Goal: Transaction & Acquisition: Purchase product/service

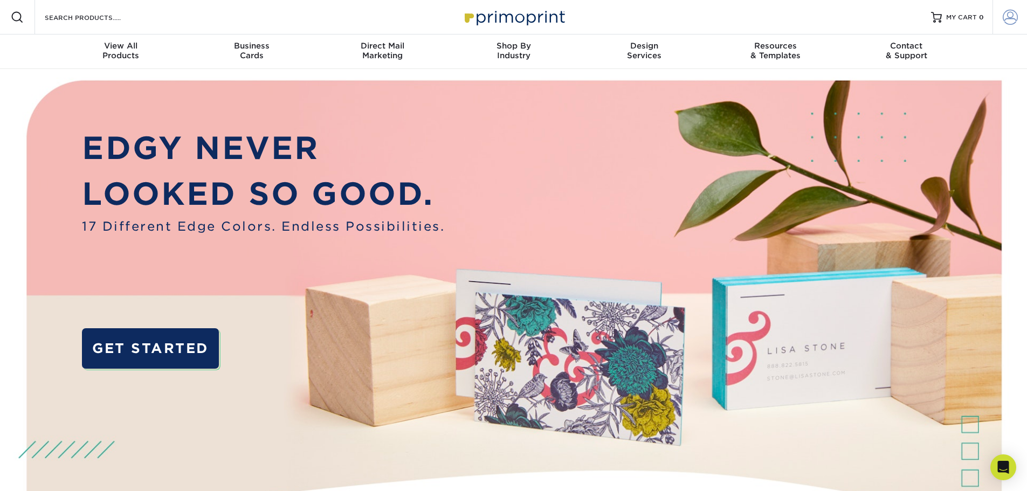
click at [1014, 20] on span at bounding box center [1010, 17] width 15 height 15
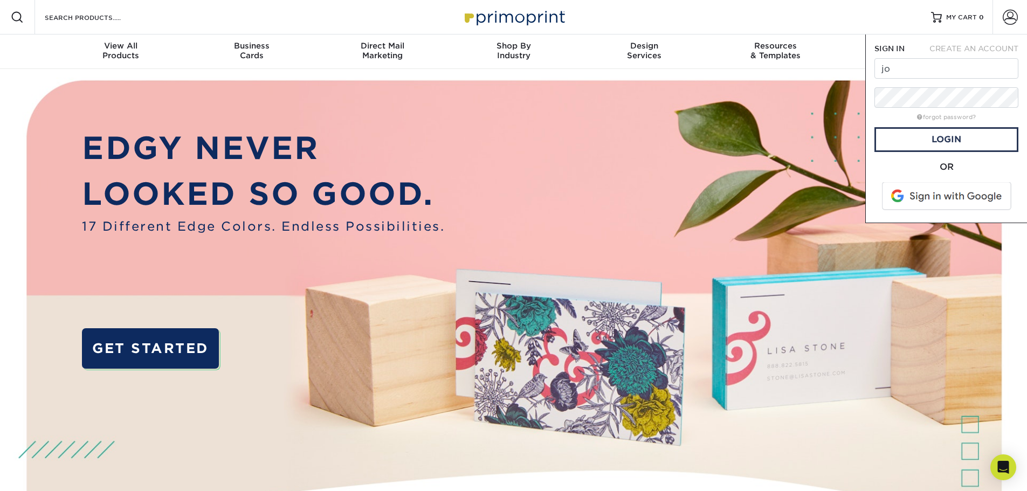
click at [956, 176] on div "OR" at bounding box center [947, 187] width 144 height 53
click at [941, 72] on input "jo" at bounding box center [947, 68] width 144 height 20
click at [962, 128] on link "Login" at bounding box center [947, 139] width 144 height 25
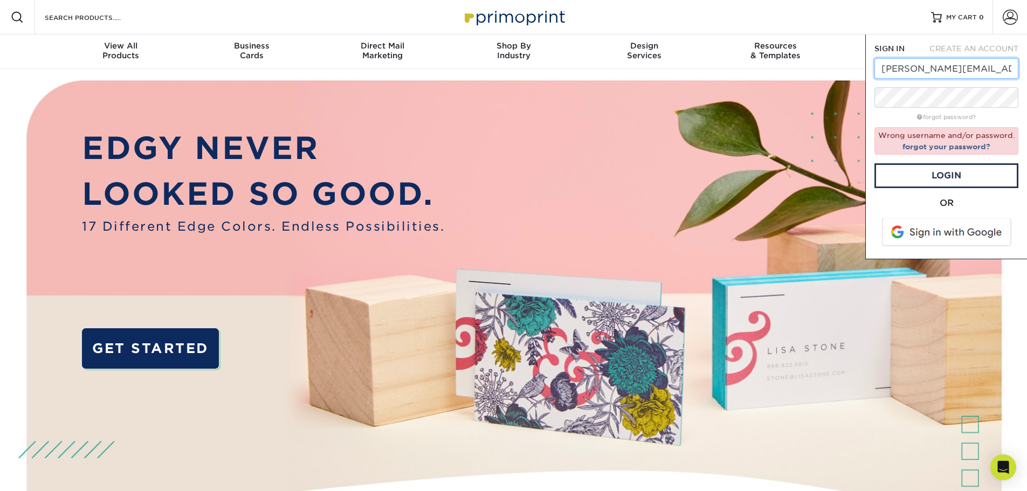
click at [951, 70] on input "joseph.rapisardi@divaris.com" at bounding box center [947, 68] width 144 height 20
drag, startPoint x: 913, startPoint y: 67, endPoint x: 895, endPoint y: 66, distance: 17.3
click at [895, 66] on input "joseph.rapisardi@divaris.com" at bounding box center [947, 68] width 144 height 20
type input "[PERSON_NAME][EMAIL_ADDRESS][PERSON_NAME][PERSON_NAME][DOMAIN_NAME]"
click at [981, 178] on link "Login" at bounding box center [947, 175] width 144 height 25
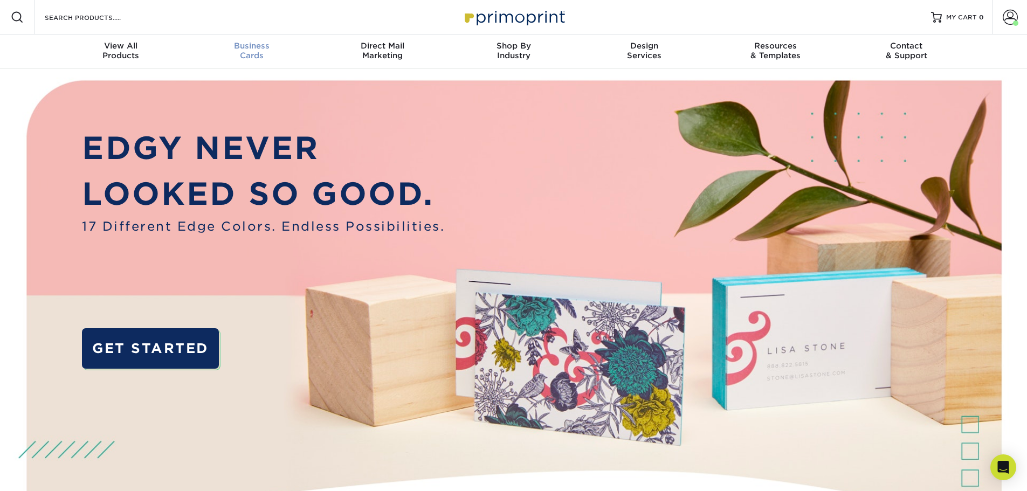
click at [245, 57] on div "Business Cards" at bounding box center [251, 50] width 131 height 19
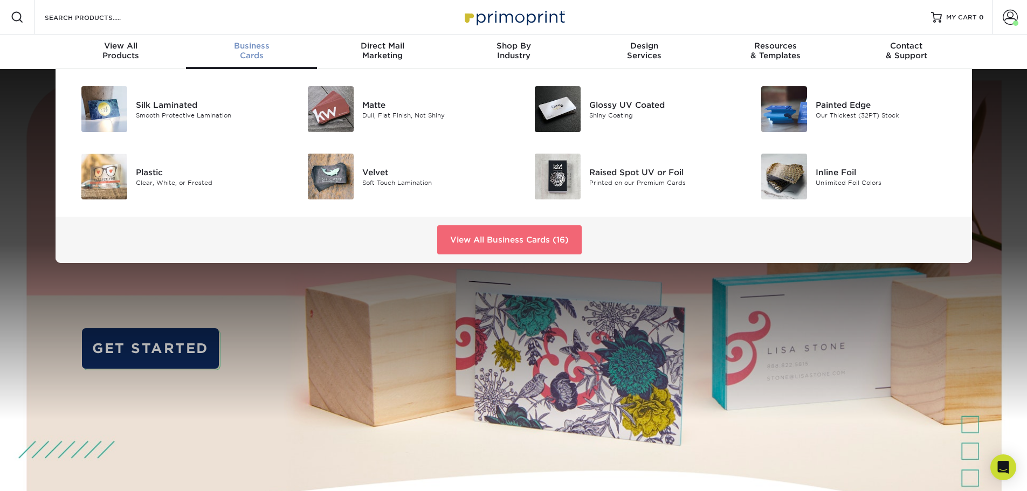
click at [492, 249] on link "View All Business Cards (16)" at bounding box center [509, 239] width 145 height 29
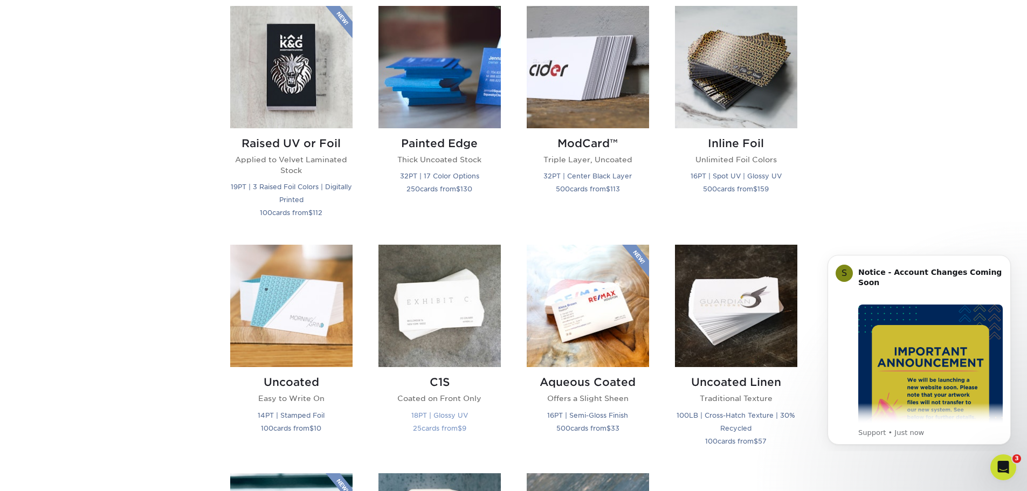
click at [462, 299] on img at bounding box center [440, 306] width 122 height 122
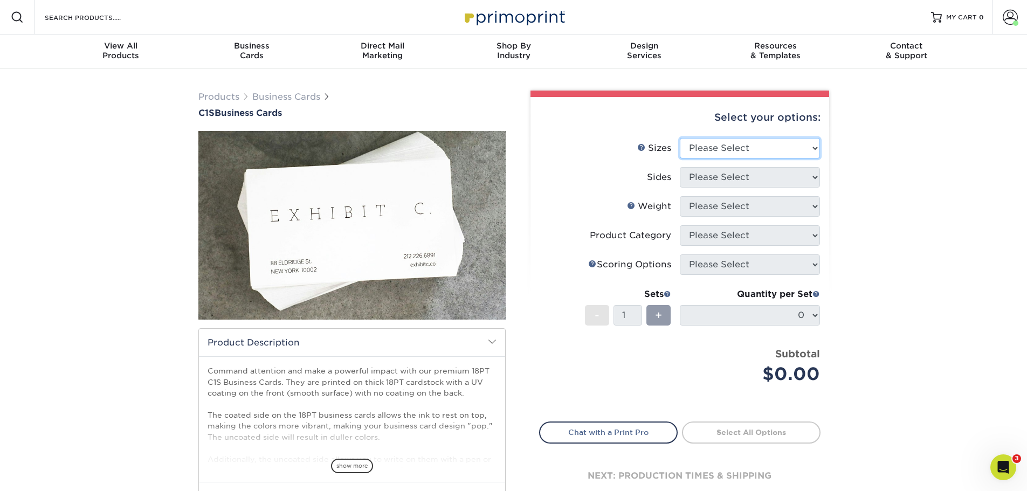
click at [714, 156] on select "Please Select 2" x 3.5" - Standard 2.125" x 3.375" - European 2.5" x 2.5" - Squ…" at bounding box center [750, 148] width 140 height 20
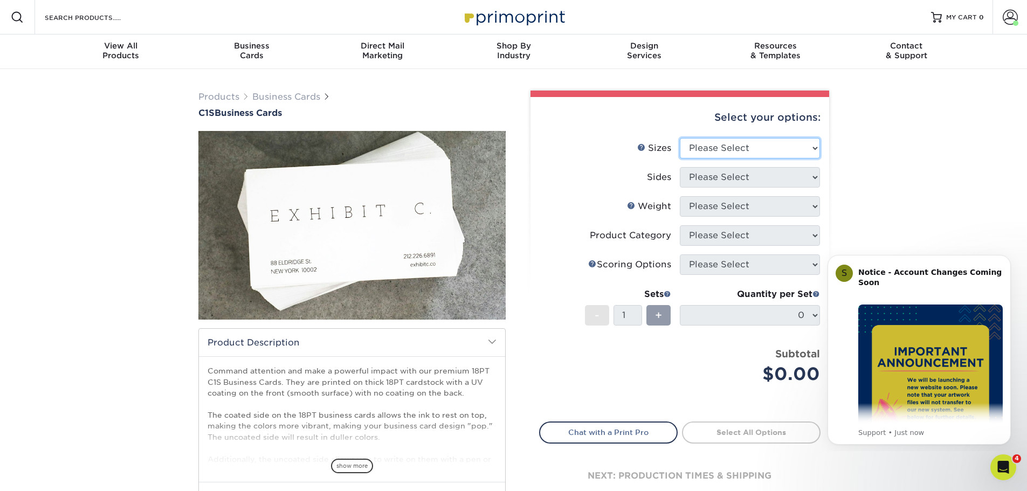
select select "2.12x3.38"
click at [680, 138] on select "Please Select 2" x 3.5" - Standard 2.125" x 3.375" - European 2.5" x 2.5" - Squ…" at bounding box center [750, 148] width 140 height 20
click at [745, 178] on select "Please Select Print Both Sides Print Front Only" at bounding box center [750, 177] width 140 height 20
select select "13abbda7-1d64-4f25-8bb2-c179b224825d"
click at [680, 167] on select "Please Select Print Both Sides Print Front Only" at bounding box center [750, 177] width 140 height 20
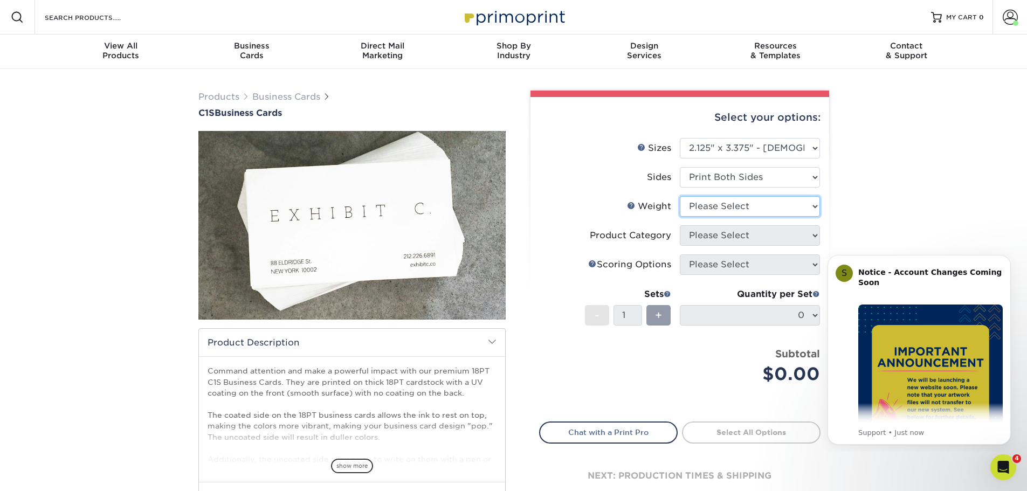
click at [743, 203] on select "Please Select 18PT C1S" at bounding box center [750, 206] width 140 height 20
select select "18PTC1S"
click at [680, 196] on select "Please Select 18PT C1S" at bounding box center [750, 206] width 140 height 20
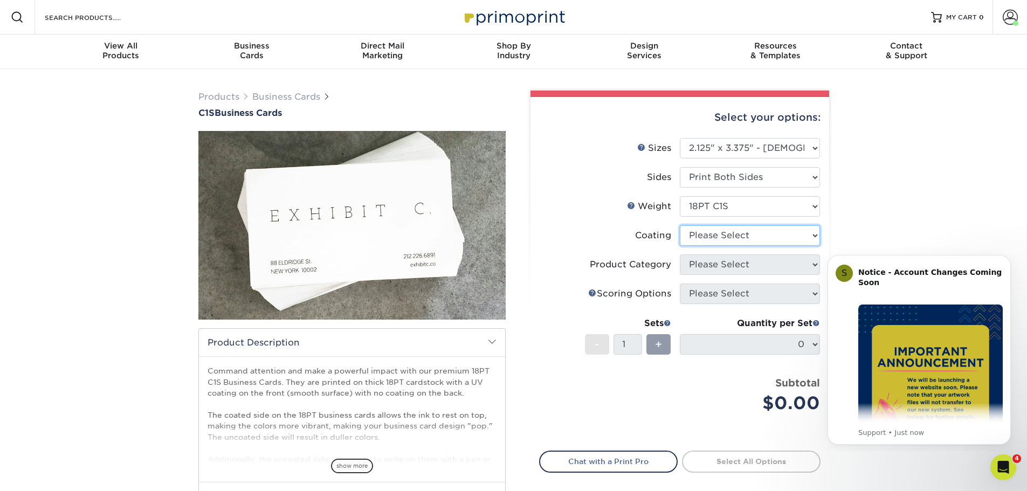
click at [729, 236] on select at bounding box center [750, 235] width 140 height 20
select select "1e8116af-acfc-44b1-83dc-8181aa338834"
click at [680, 225] on select at bounding box center [750, 235] width 140 height 20
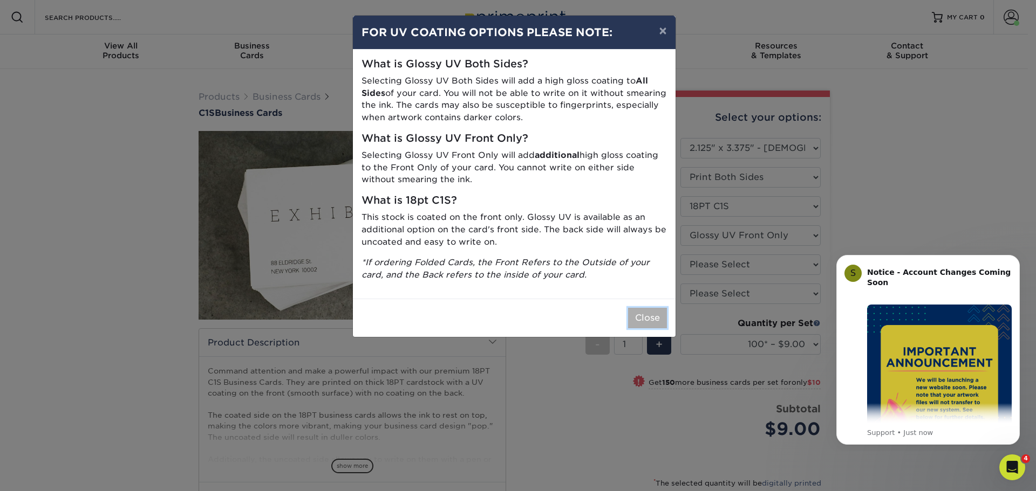
click at [641, 319] on button "Close" at bounding box center [647, 318] width 39 height 20
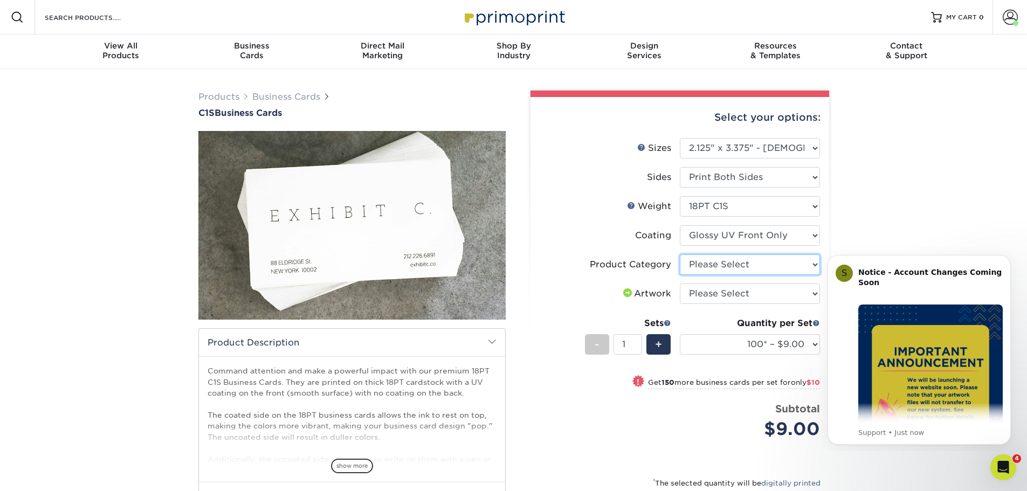
click at [730, 264] on select "Please Select Business Cards" at bounding box center [750, 265] width 140 height 20
select select "3b5148f1-0588-4f88-a218-97bcfdce65c1"
click at [680, 255] on select "Please Select Business Cards" at bounding box center [750, 265] width 140 height 20
click at [727, 295] on select "Please Select I will upload files I need a design - $100" at bounding box center [750, 294] width 140 height 20
select select "upload"
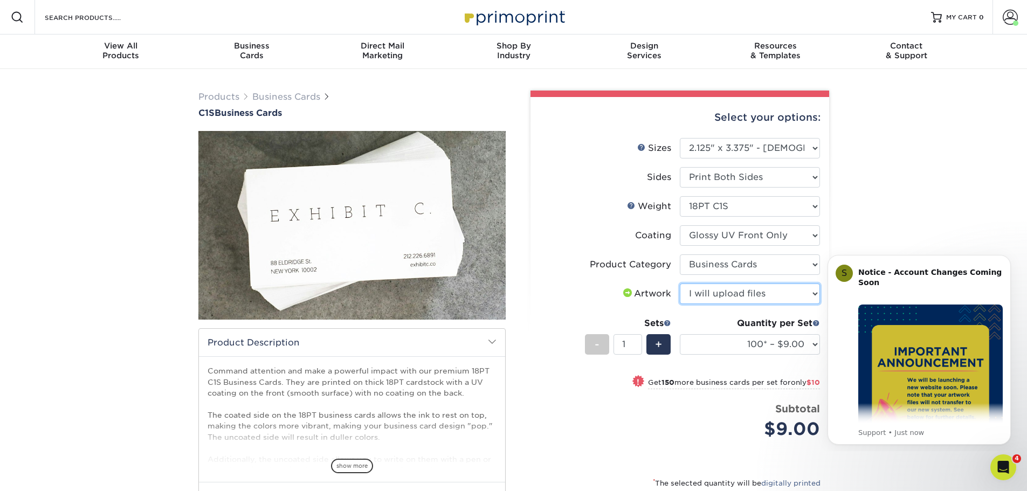
click at [680, 284] on select "Please Select I will upload files I need a design - $100" at bounding box center [750, 294] width 140 height 20
click at [754, 338] on select "100* – $9.00 250* – $19.00 500 – $38.00 1000 – $50.00 2500 – $109.00 5000 – $15…" at bounding box center [750, 344] width 140 height 20
select select "250* – $19.00"
click at [680, 334] on select "100* – $9.00 250* – $19.00 500 – $38.00 1000 – $50.00 2500 – $109.00 5000 – $15…" at bounding box center [750, 344] width 140 height 20
click at [1010, 255] on button "Dismiss notification" at bounding box center [1008, 258] width 14 height 14
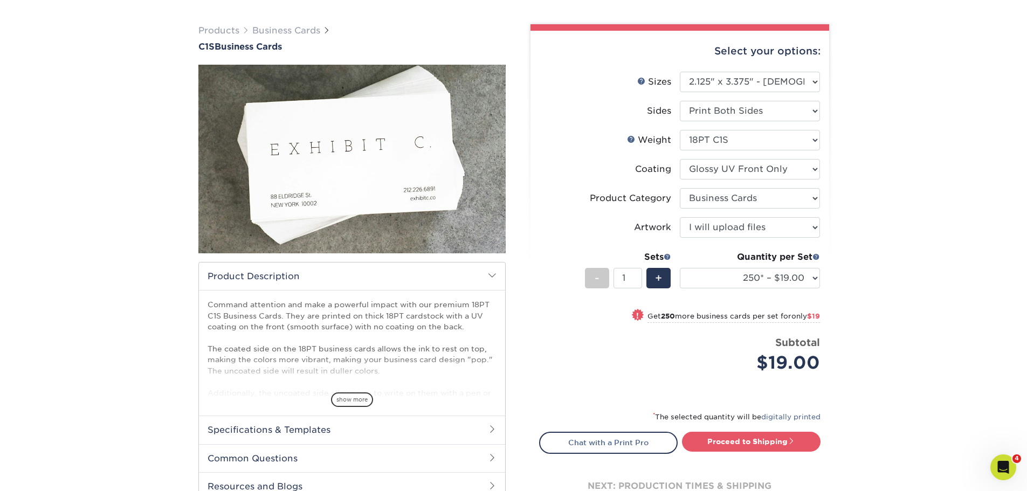
scroll to position [162, 0]
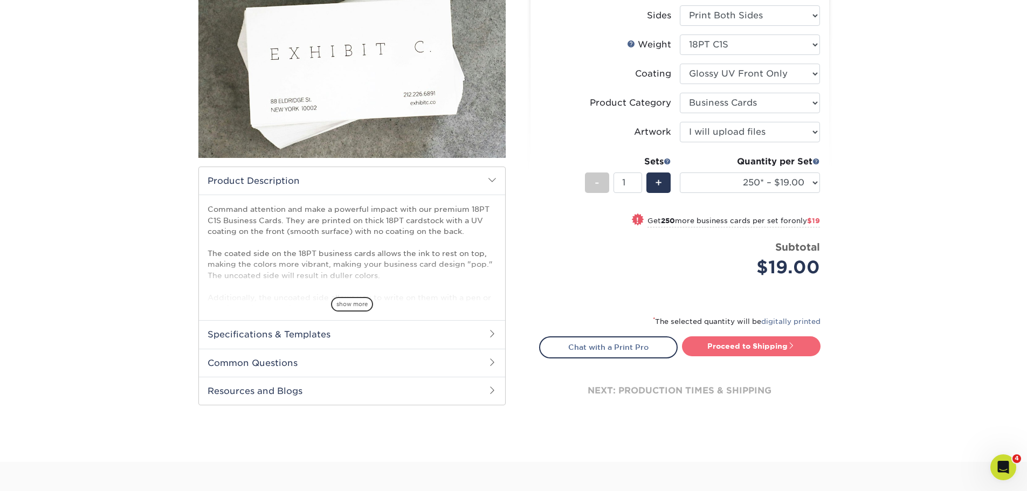
click at [783, 347] on link "Proceed to Shipping" at bounding box center [751, 346] width 139 height 19
type input "Set 1"
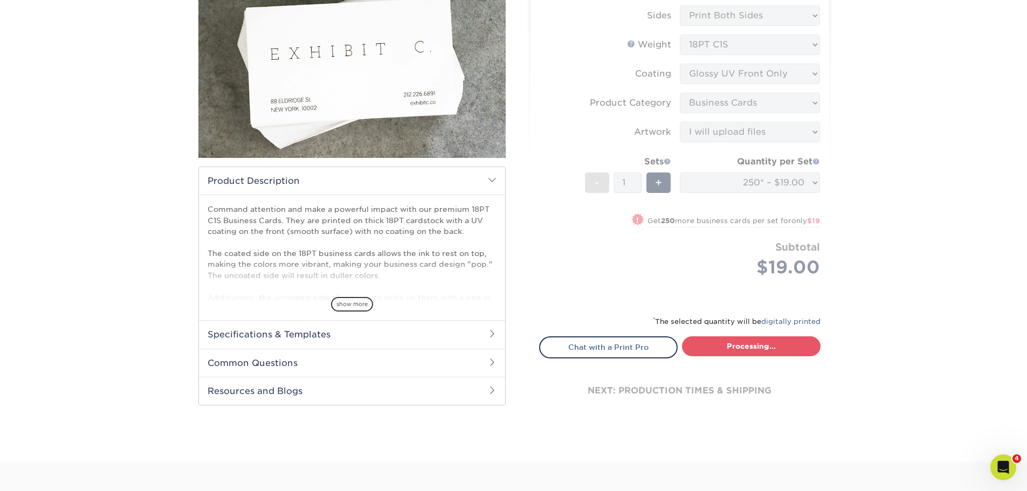
select select "38490ee8-c23f-4dca-8b16-4f4c5f0d17a5"
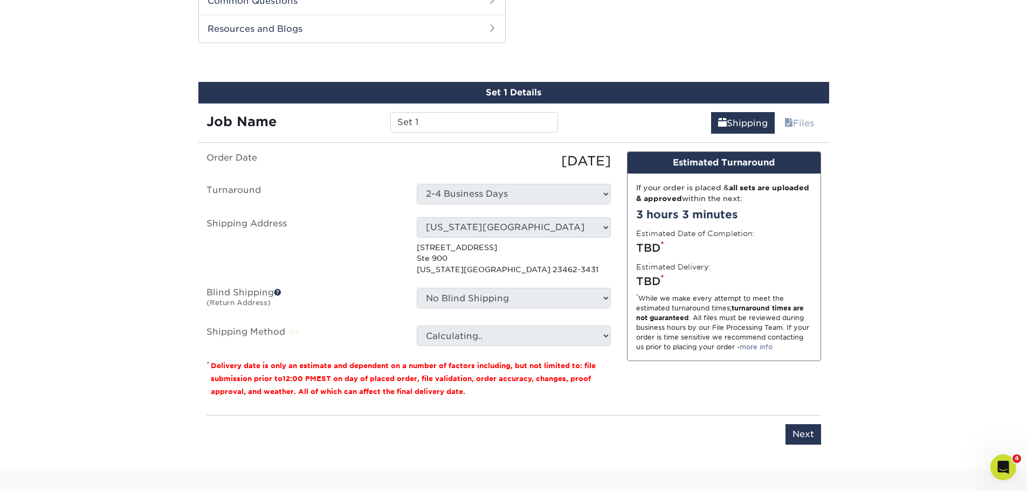
scroll to position [528, 0]
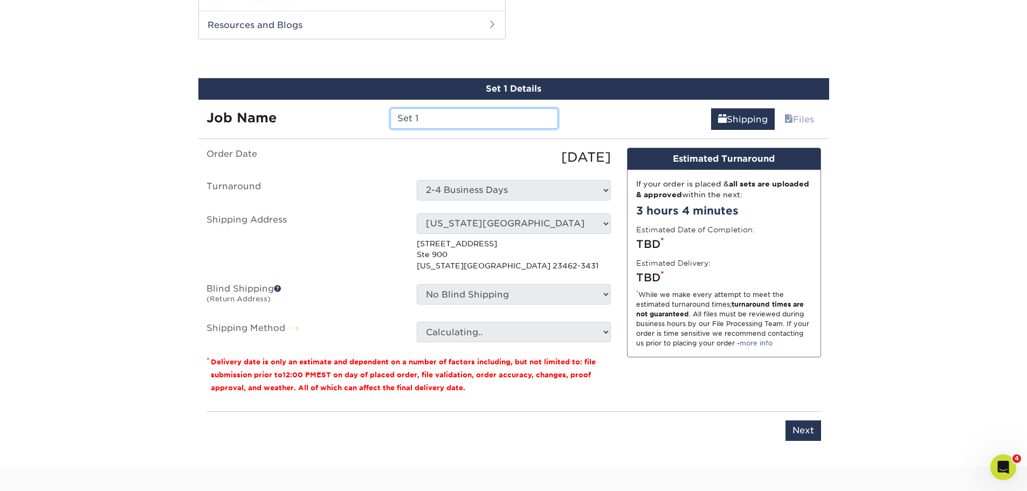
drag, startPoint x: 441, startPoint y: 116, endPoint x: 326, endPoint y: 113, distance: 114.4
click at [326, 113] on div "Job Name Set 1" at bounding box center [382, 118] width 368 height 20
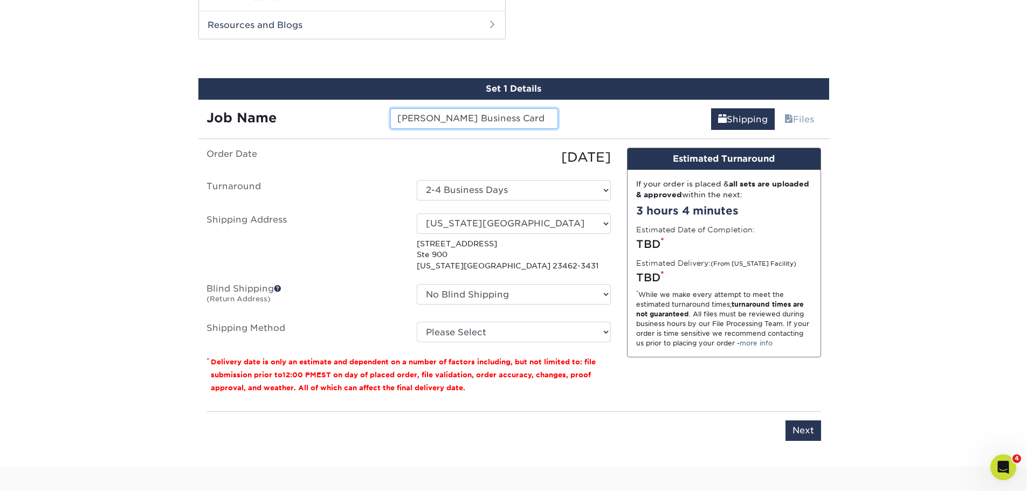
type input "Heather Gavin Business Card"
click at [484, 227] on select "Select One Cary Charlotte Fort Monroe Hampton Hollywood Jessica Roanoke Kenneth…" at bounding box center [514, 224] width 194 height 20
select select "141492"
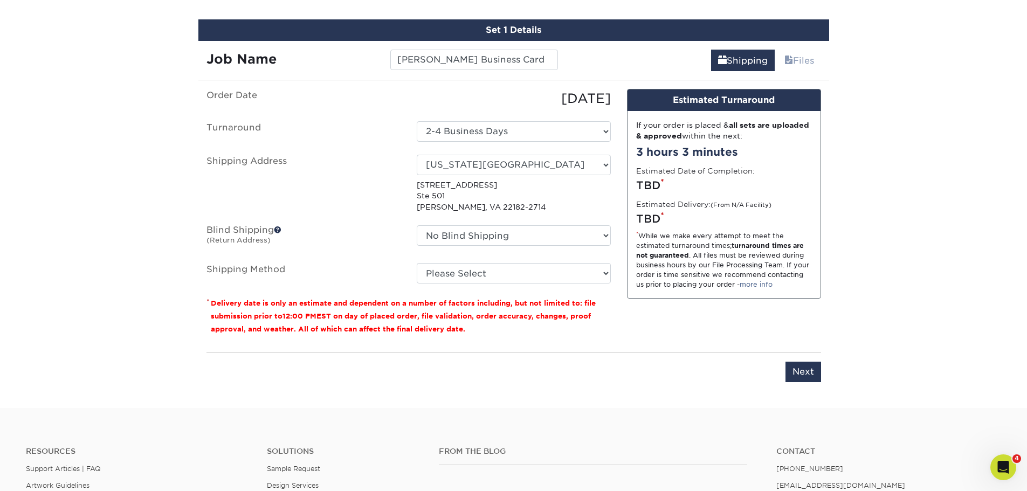
scroll to position [582, 0]
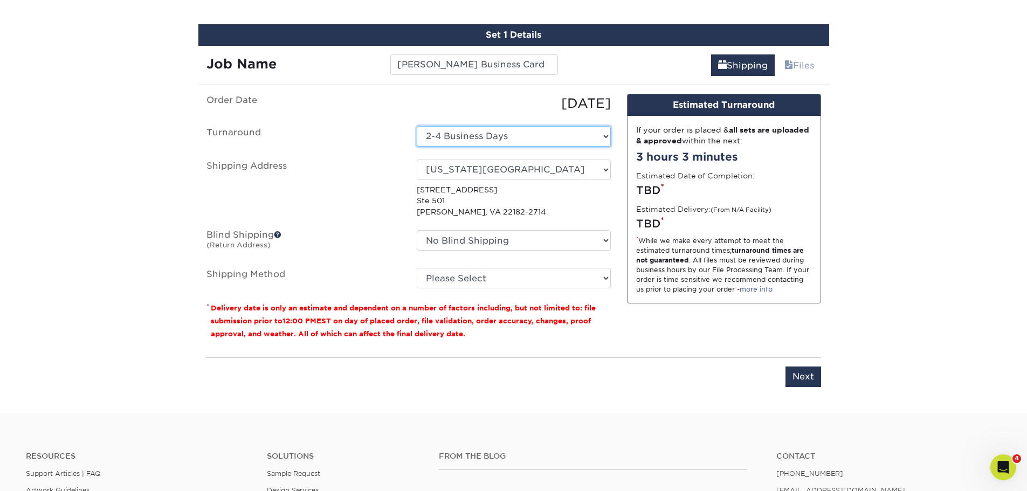
click at [525, 133] on select "Select One 2-4 Business Days" at bounding box center [514, 136] width 194 height 20
click at [503, 274] on select "Please Select UPS Ground (+$5.60) UPS 3 Day Select (+$15.47) UPS 2nd Day Air (+…" at bounding box center [514, 278] width 194 height 20
select select "03"
click at [417, 268] on select "Please Select UPS Ground (+$5.60) UPS 3 Day Select (+$15.47) UPS 2nd Day Air (+…" at bounding box center [514, 278] width 194 height 20
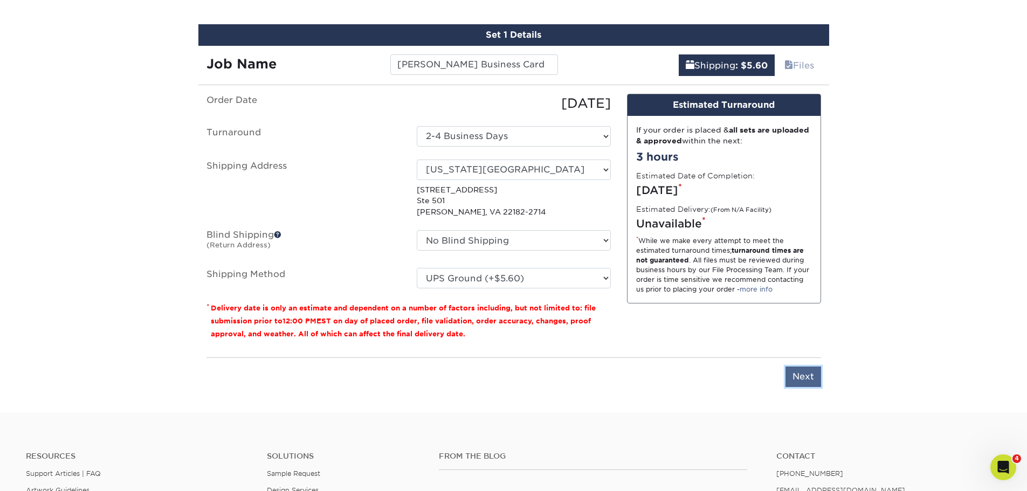
click at [801, 377] on input "Next" at bounding box center [804, 377] width 36 height 20
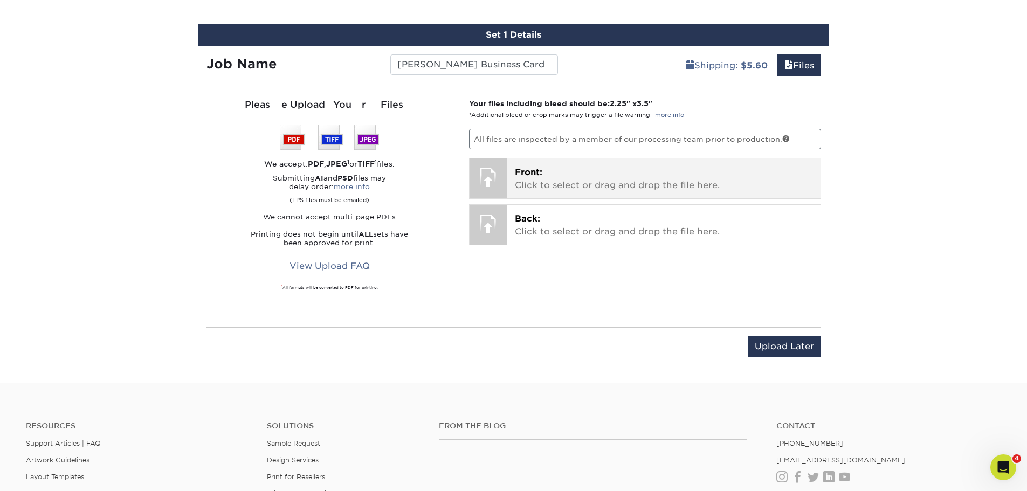
click at [531, 175] on span "Front:" at bounding box center [529, 172] width 28 height 10
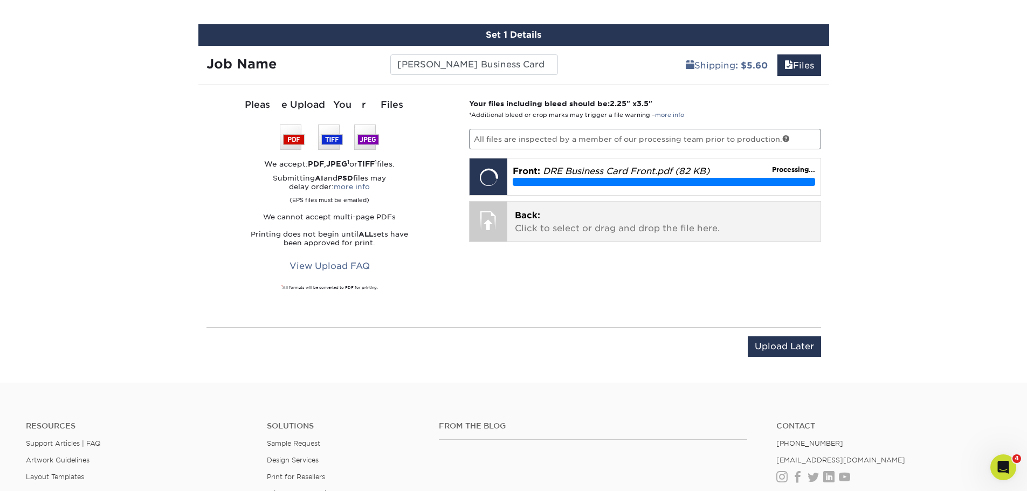
click at [685, 217] on p "Back: Click to select or drag and drop the file here." at bounding box center [664, 222] width 298 height 26
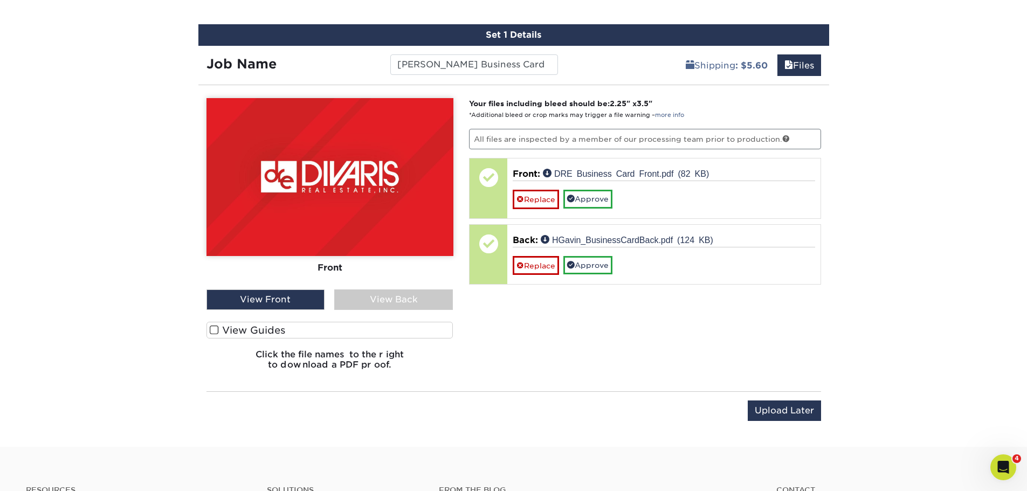
click at [410, 299] on div "View Back" at bounding box center [393, 300] width 119 height 20
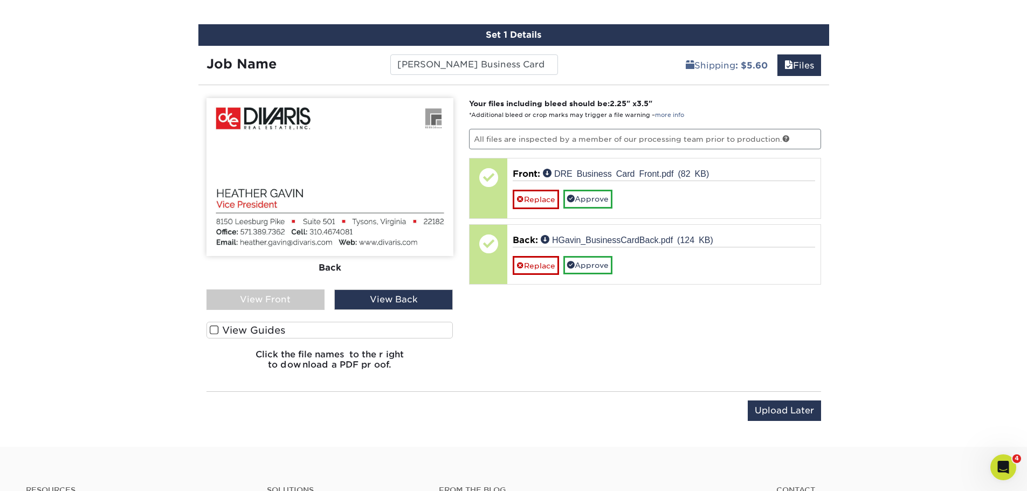
click at [410, 299] on div "View Back" at bounding box center [393, 300] width 119 height 20
click at [273, 298] on div "View Front" at bounding box center [266, 300] width 119 height 20
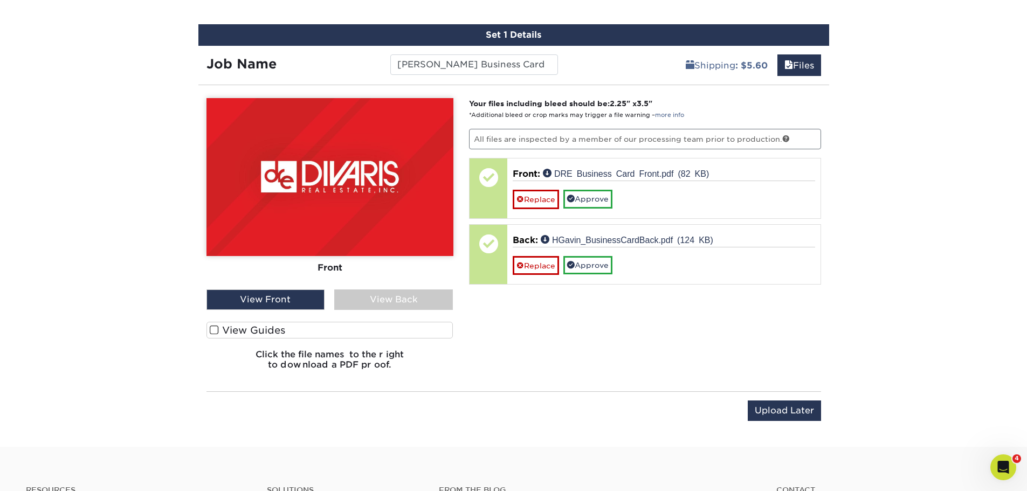
click at [371, 301] on div "View Back" at bounding box center [393, 300] width 119 height 20
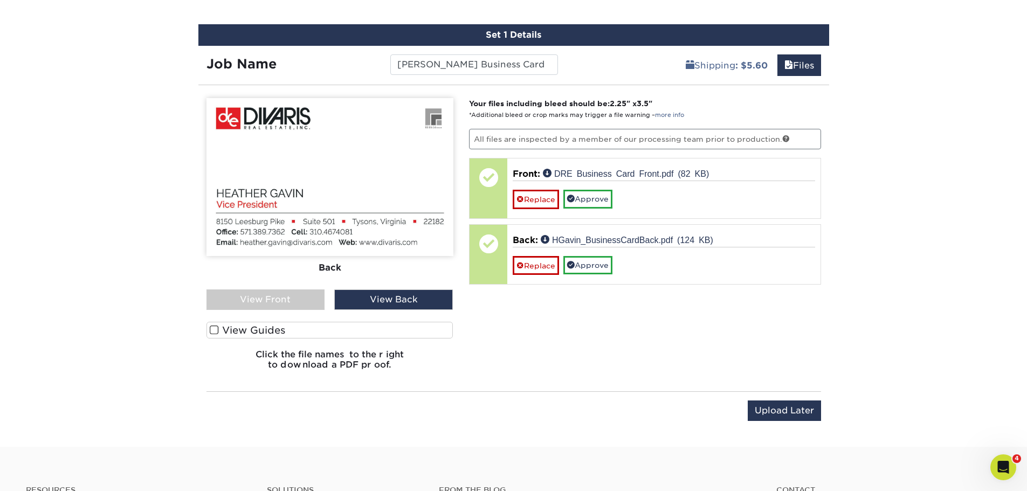
click at [291, 292] on div "View Front" at bounding box center [266, 300] width 119 height 20
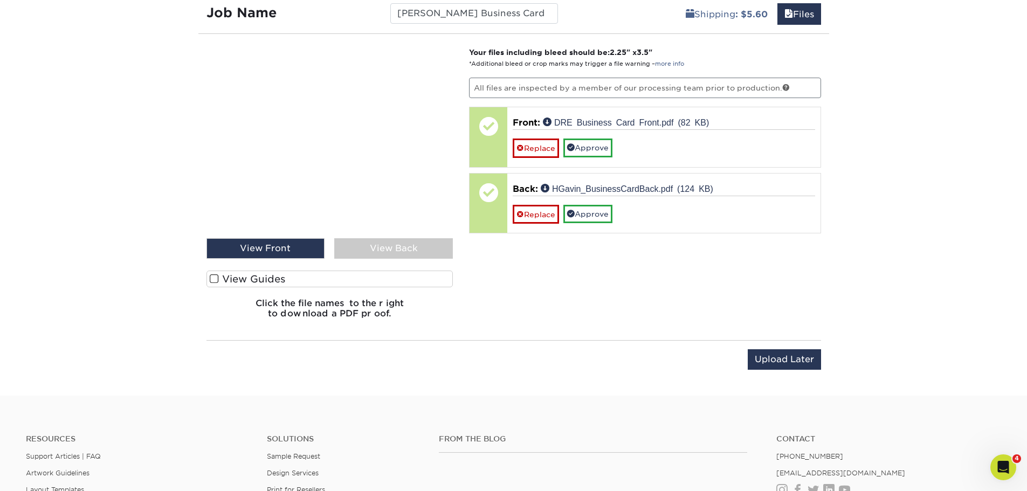
scroll to position [636, 0]
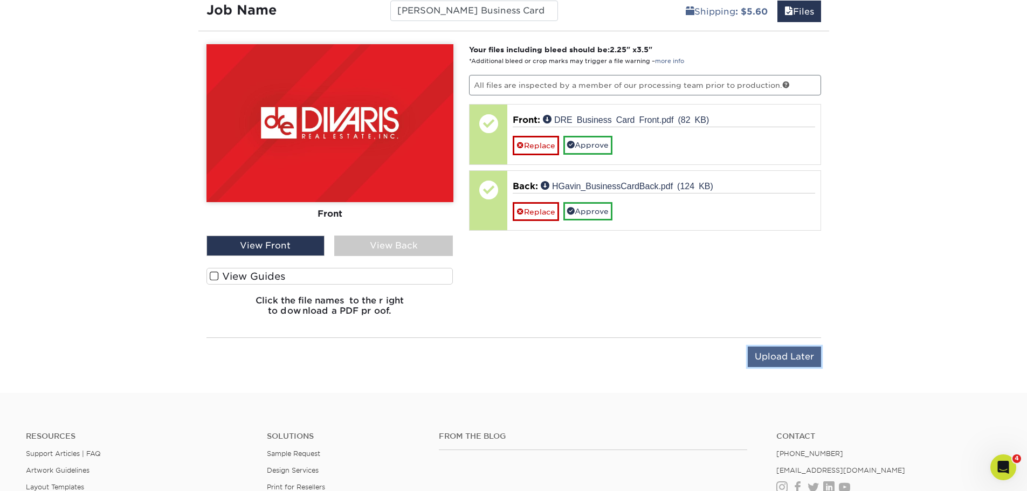
click at [797, 357] on input "Upload Later" at bounding box center [784, 357] width 73 height 20
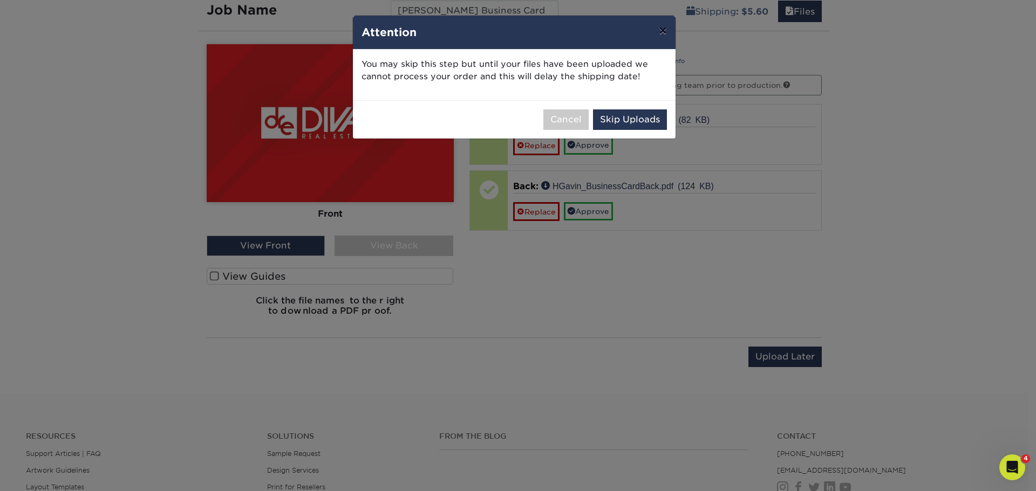
click at [660, 32] on button "×" at bounding box center [662, 31] width 25 height 30
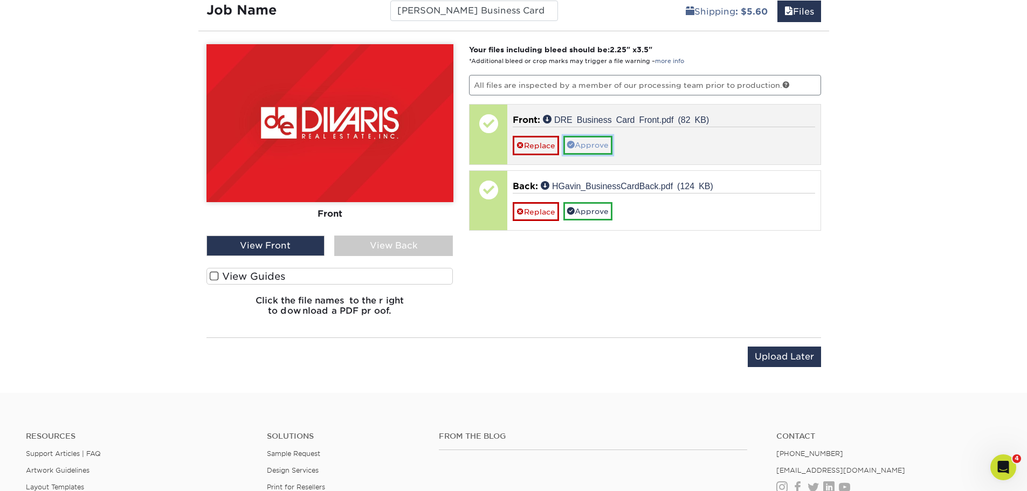
click at [587, 147] on link "Approve" at bounding box center [588, 145] width 49 height 18
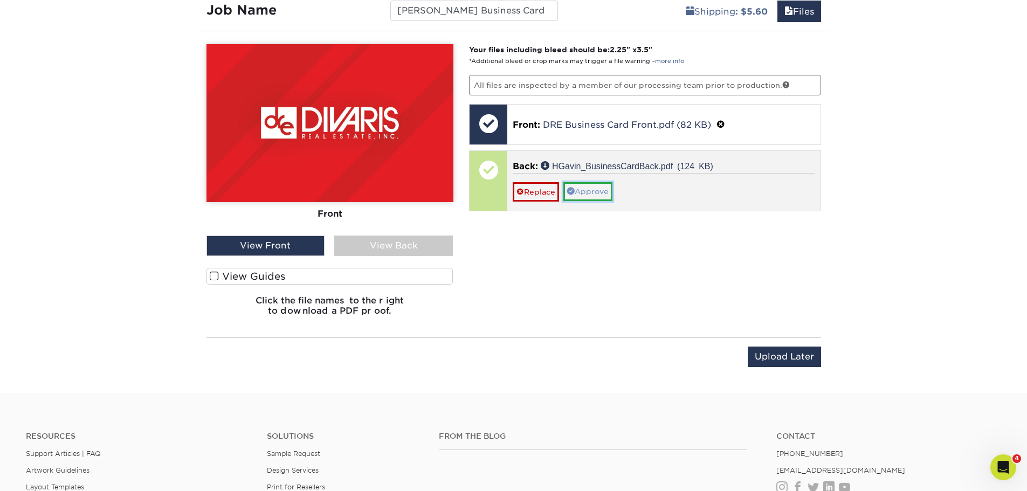
click at [591, 184] on link "Approve" at bounding box center [588, 191] width 49 height 18
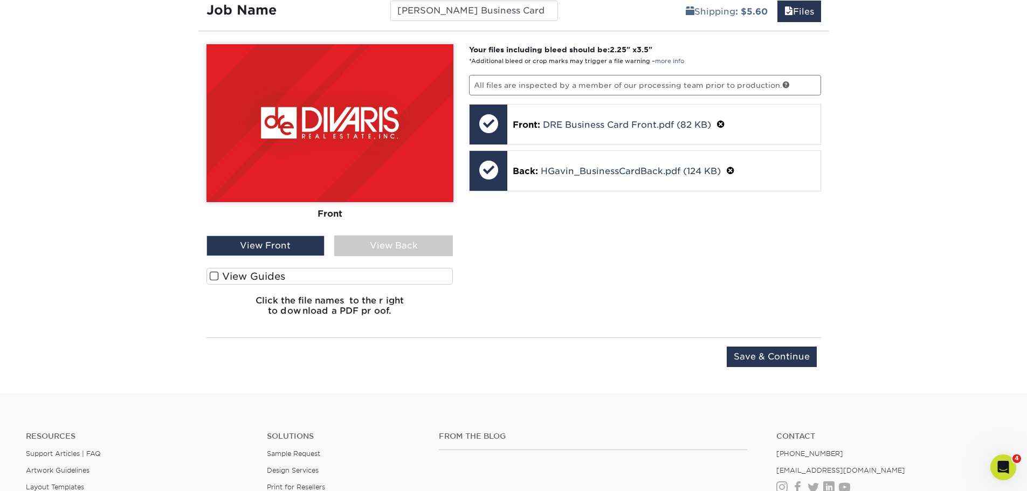
click at [385, 243] on div "View Back" at bounding box center [393, 246] width 119 height 20
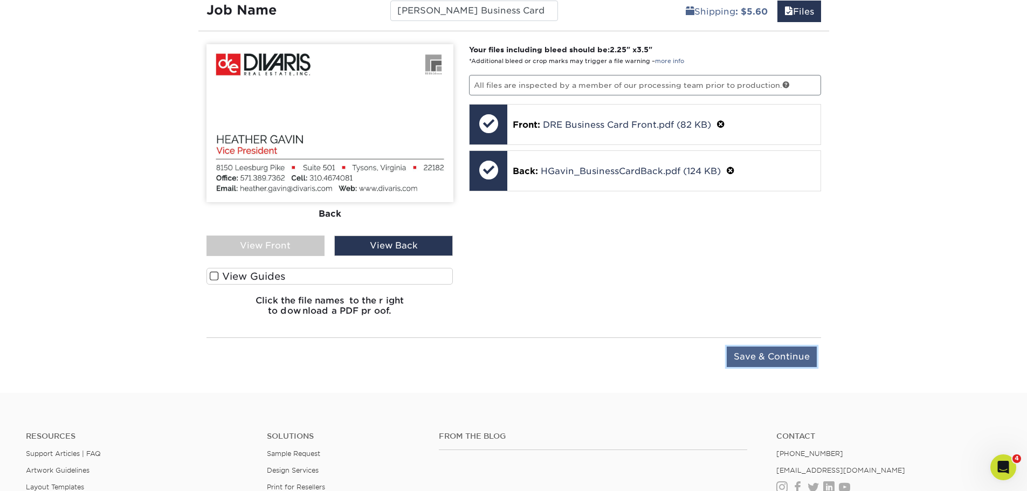
click at [781, 356] on input "Save & Continue" at bounding box center [772, 357] width 90 height 20
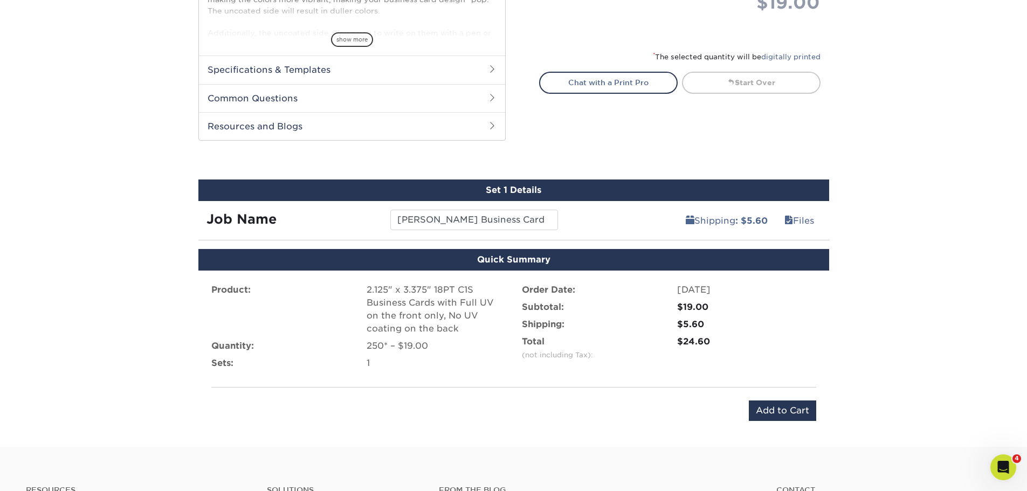
scroll to position [420, 0]
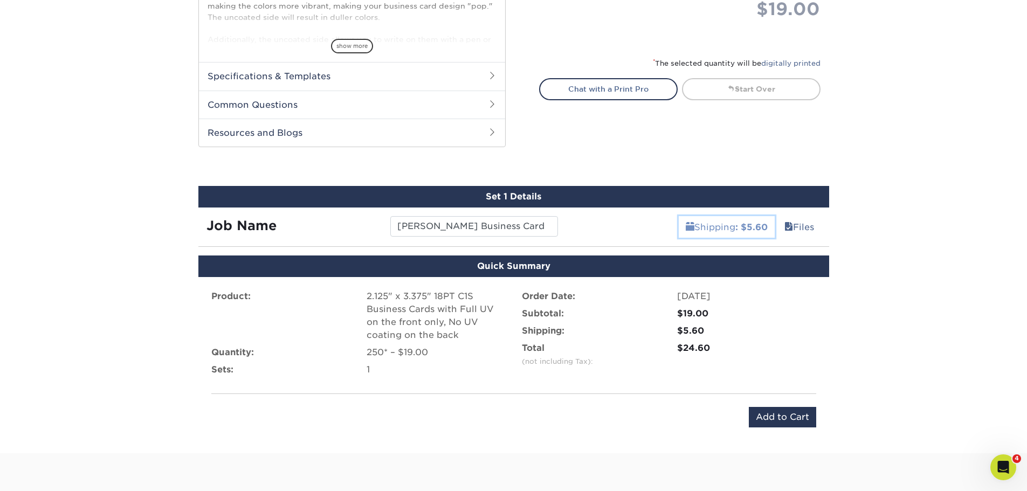
click at [725, 223] on link "Shipping : $5.60" at bounding box center [727, 227] width 96 height 22
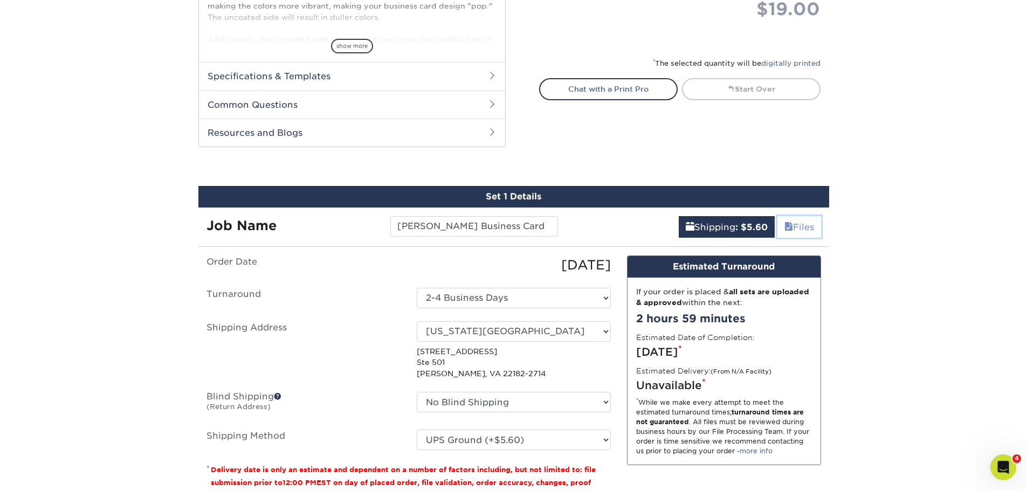
click at [798, 219] on link "Files" at bounding box center [800, 227] width 44 height 22
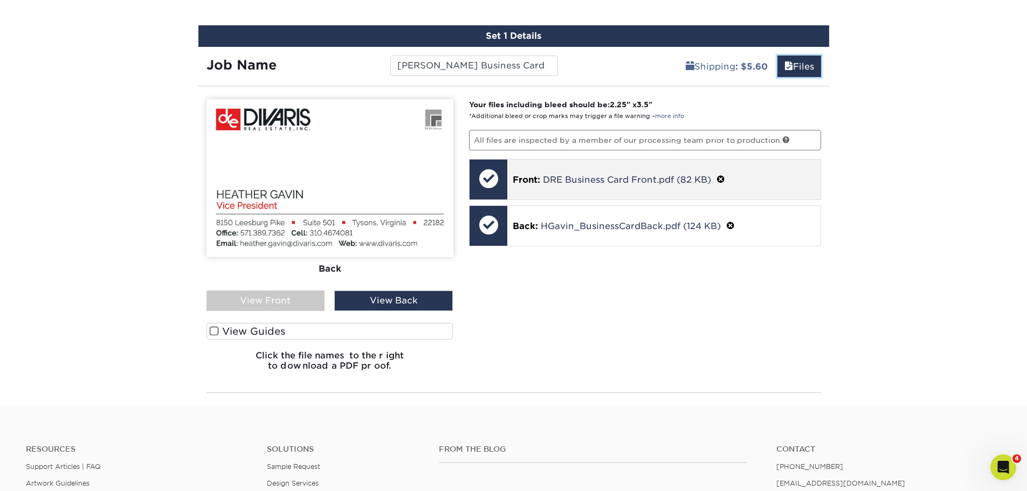
scroll to position [582, 0]
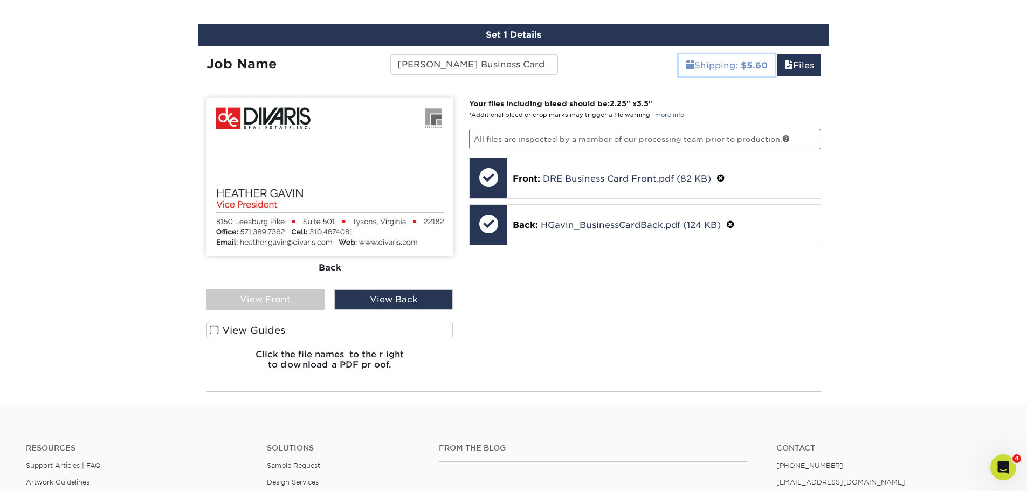
click at [752, 58] on link "Shipping : $5.60" at bounding box center [727, 65] width 96 height 22
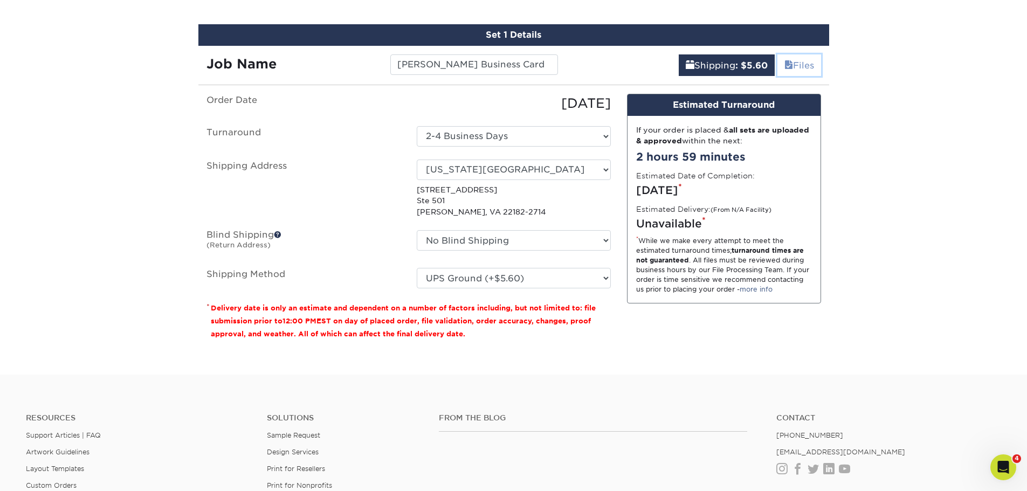
click at [797, 68] on link "Files" at bounding box center [800, 65] width 44 height 22
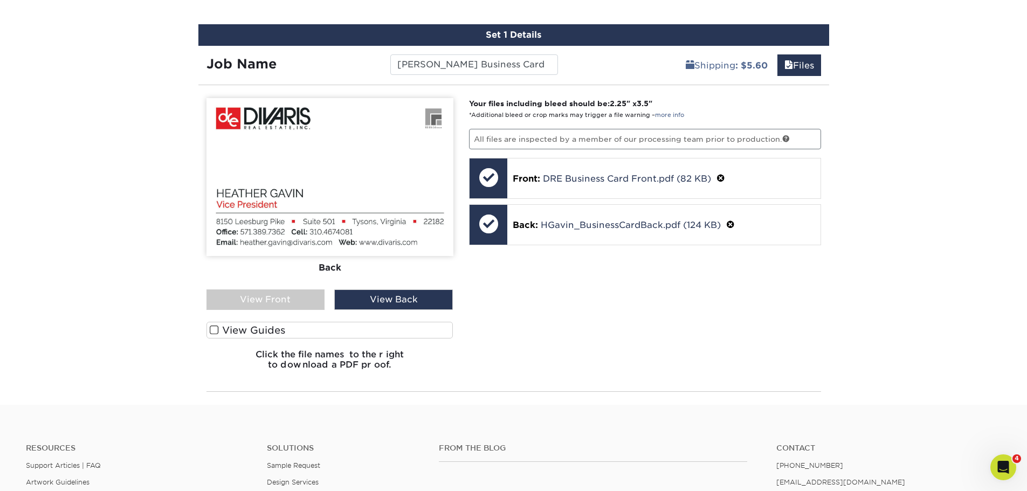
click at [404, 305] on div "View Back" at bounding box center [393, 300] width 119 height 20
click at [677, 342] on div "Your files including bleed should be: 2.25 " x 3.5 " *Additional bleed or crop …" at bounding box center [645, 238] width 368 height 280
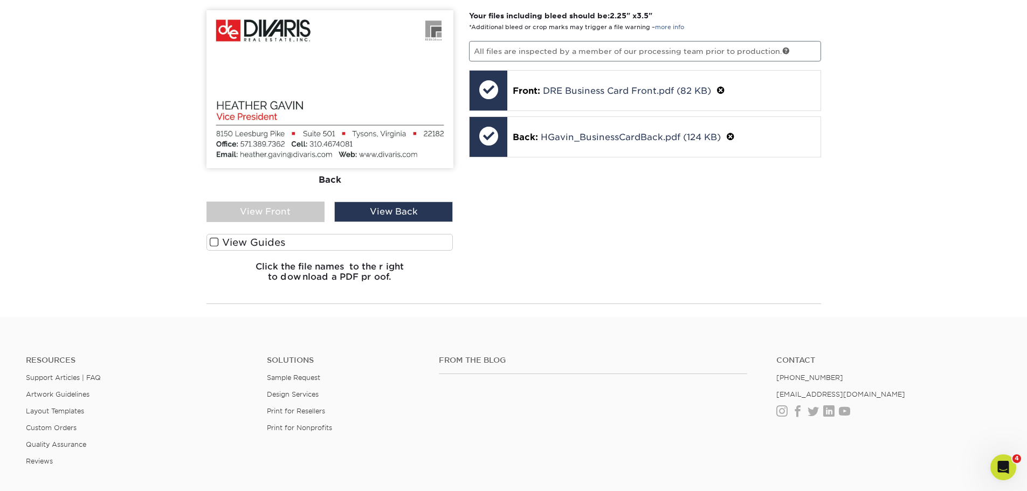
scroll to position [636, 0]
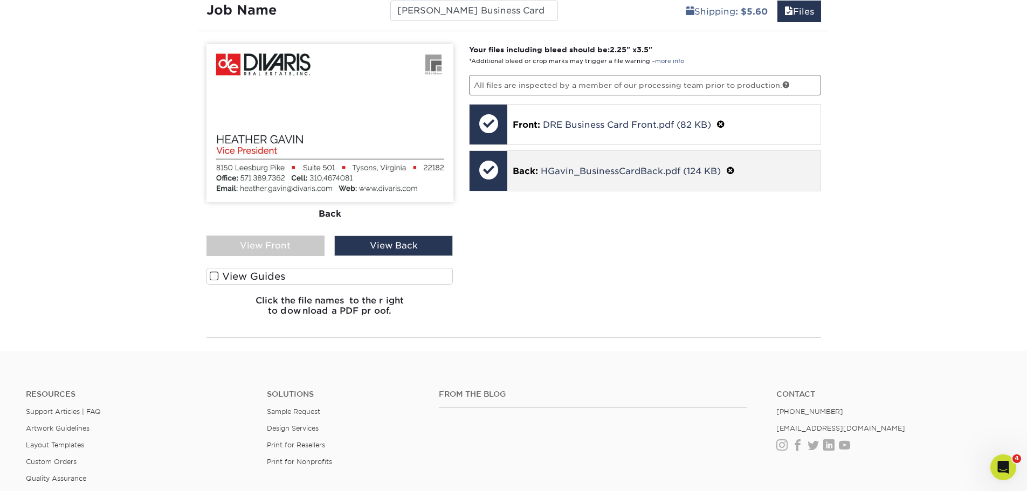
click at [495, 168] on div at bounding box center [489, 170] width 38 height 38
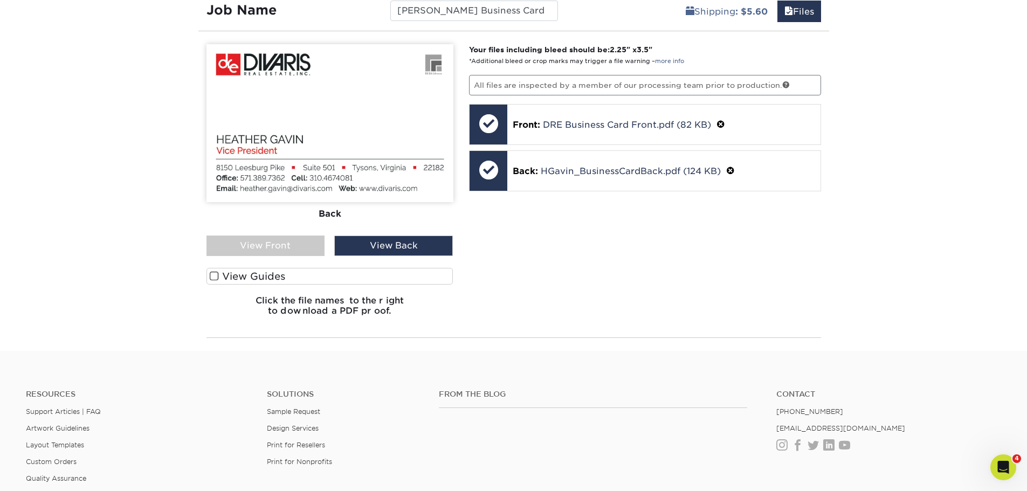
click at [532, 101] on div "Your files including bleed should be: 2.25 " x 3.5 " *Additional bleed or crop …" at bounding box center [645, 184] width 368 height 280
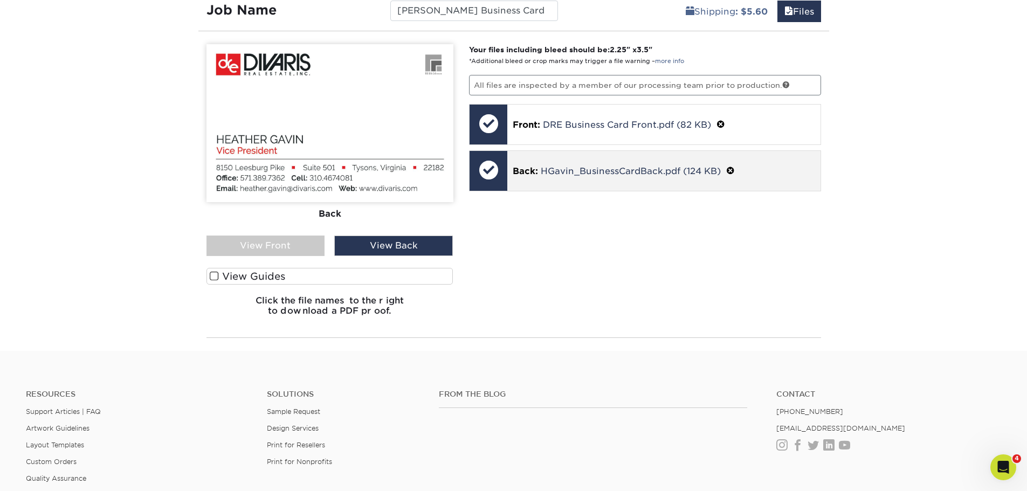
click at [551, 160] on div "Back: HGavin_BusinessCardBack.pdf (124 KB)" at bounding box center [664, 171] width 313 height 40
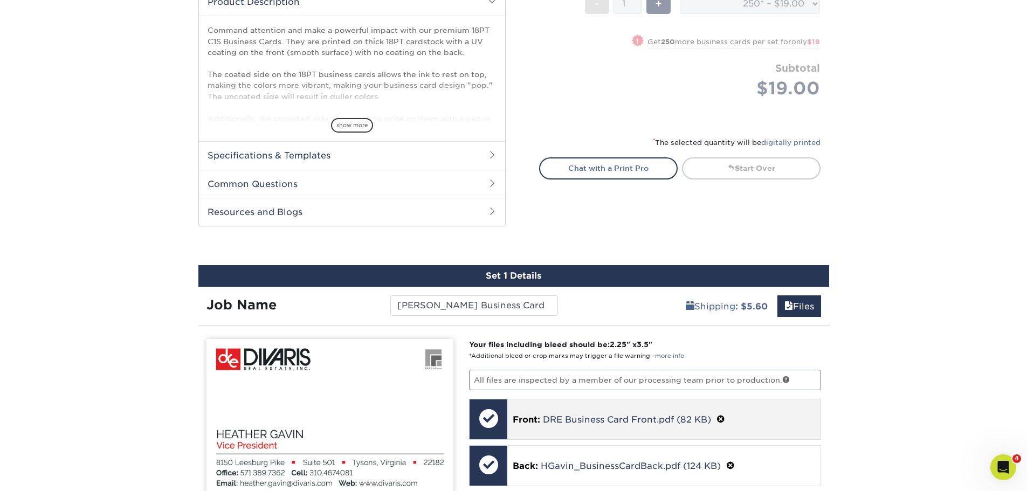
scroll to position [528, 0]
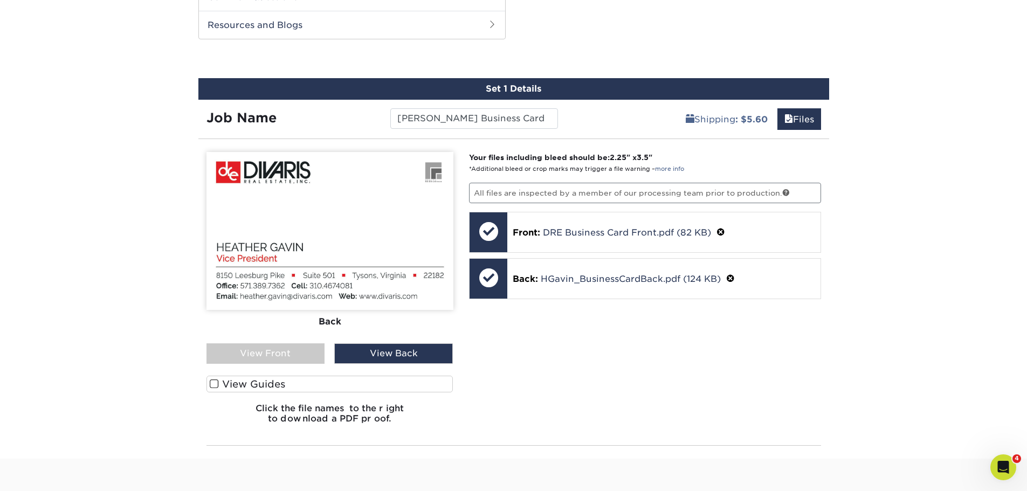
click at [699, 89] on div "Set 1 Details" at bounding box center [513, 89] width 631 height 22
click at [474, 84] on div "Set 1 Details" at bounding box center [513, 89] width 631 height 22
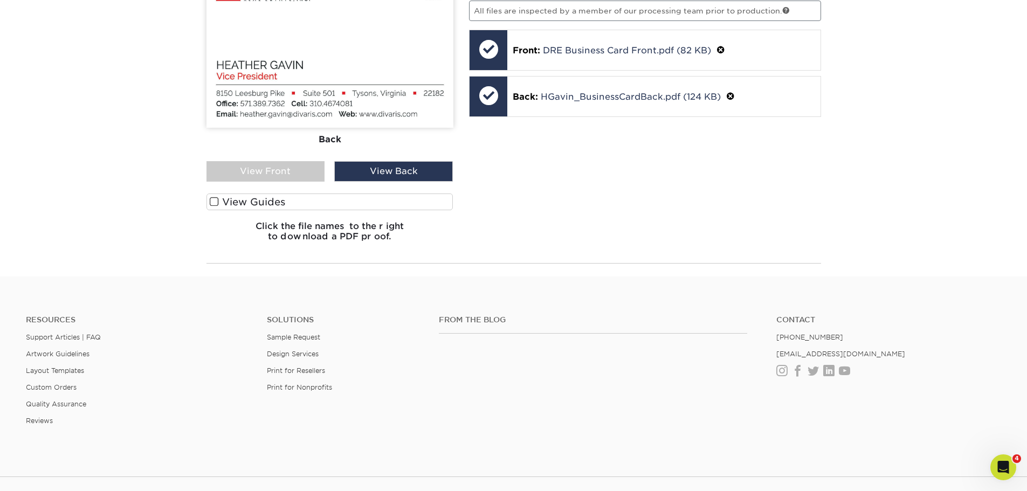
scroll to position [541, 0]
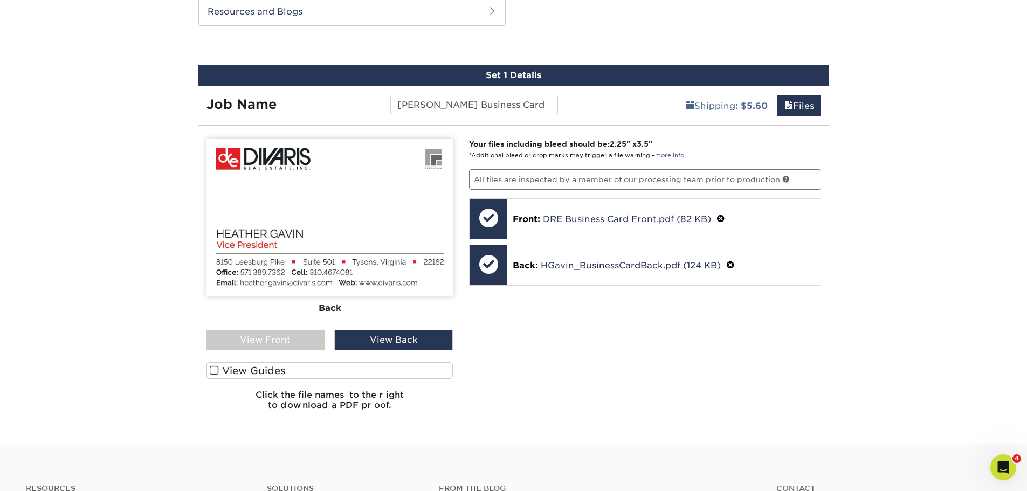
click at [272, 339] on div "View Front" at bounding box center [266, 340] width 119 height 20
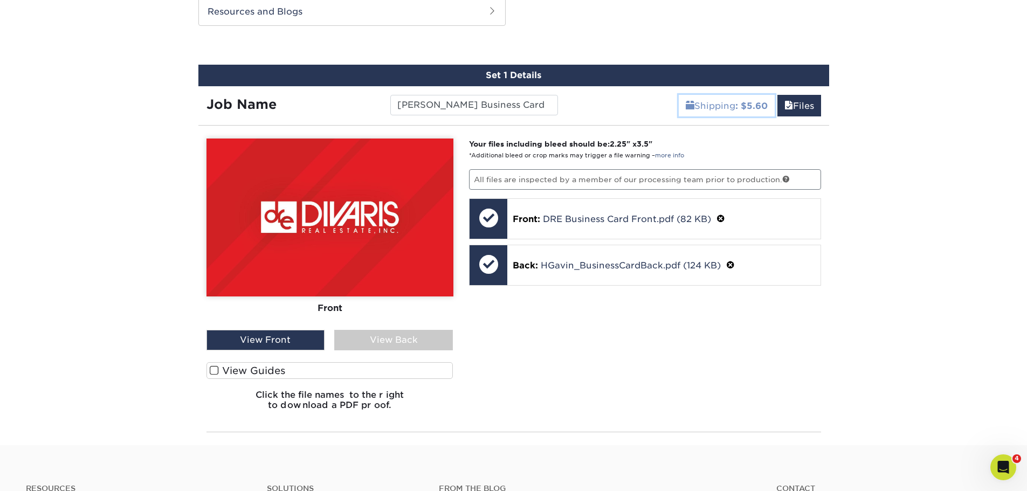
click at [718, 108] on link "Shipping : $5.60" at bounding box center [727, 106] width 96 height 22
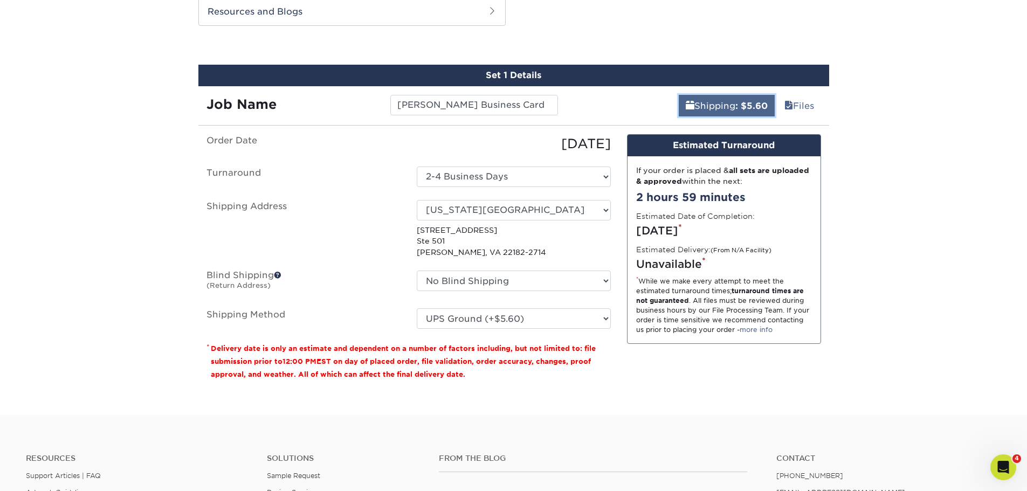
click at [721, 106] on link "Shipping : $5.60" at bounding box center [727, 106] width 96 height 22
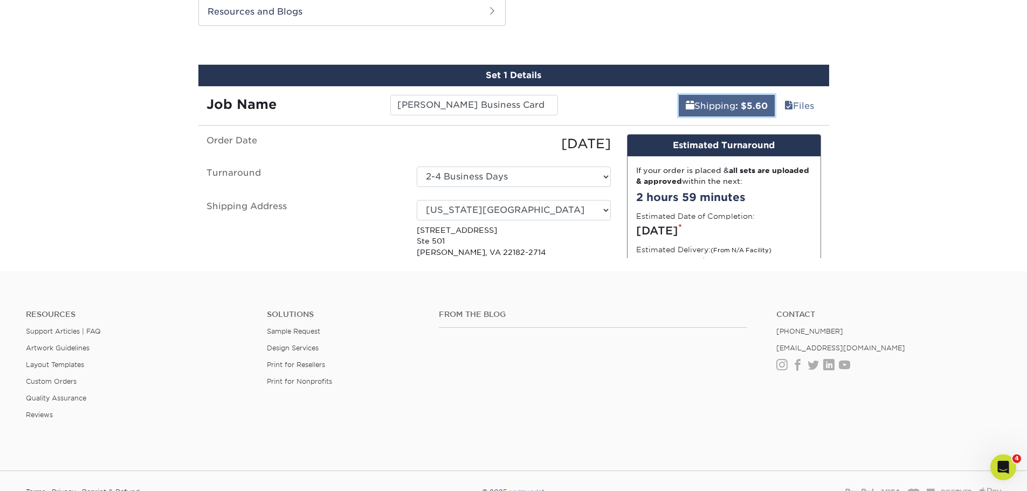
scroll to position [504, 0]
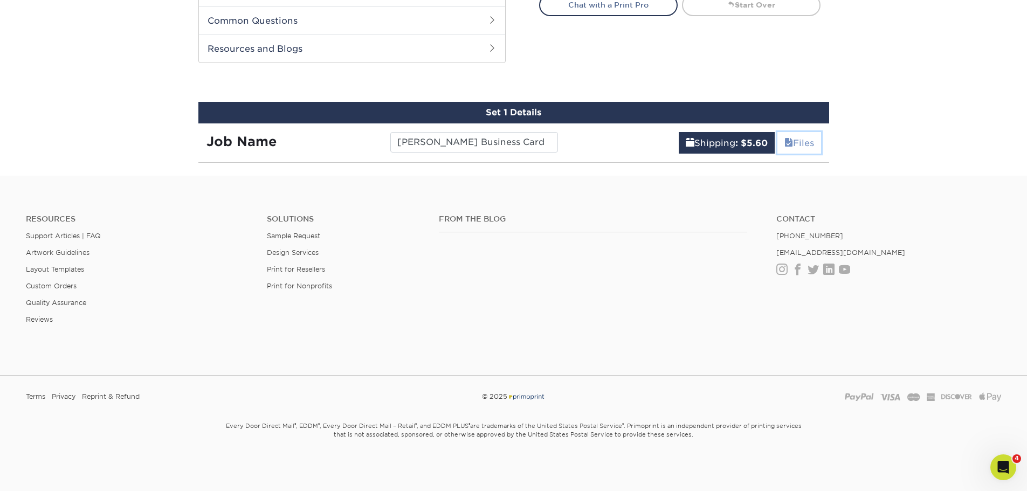
click at [799, 140] on link "Files" at bounding box center [800, 143] width 44 height 22
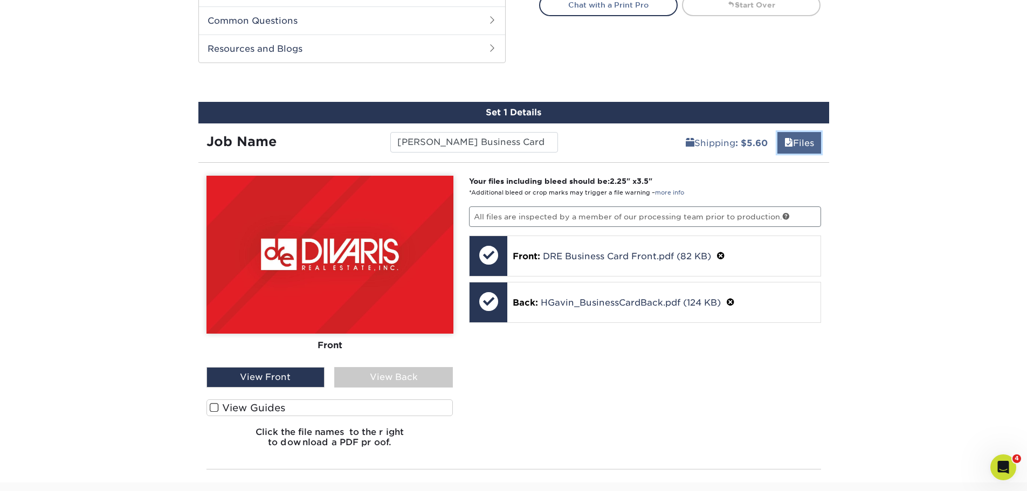
click at [799, 140] on link "Files" at bounding box center [800, 143] width 44 height 22
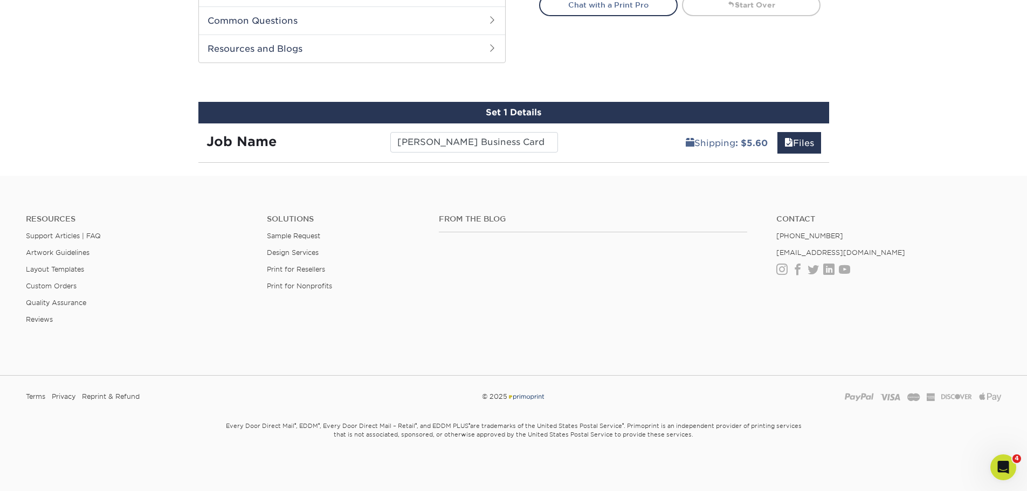
click at [976, 341] on div "Resources Support Articles | FAQ Artwork Guidelines Layout Templates Custom Ord…" at bounding box center [513, 278] width 1027 height 179
click at [593, 152] on div "Shipping : $5.60 Files" at bounding box center [697, 139] width 263 height 30
click at [239, 145] on strong "Job Name" at bounding box center [242, 142] width 70 height 16
click at [800, 147] on link "Files" at bounding box center [800, 143] width 44 height 22
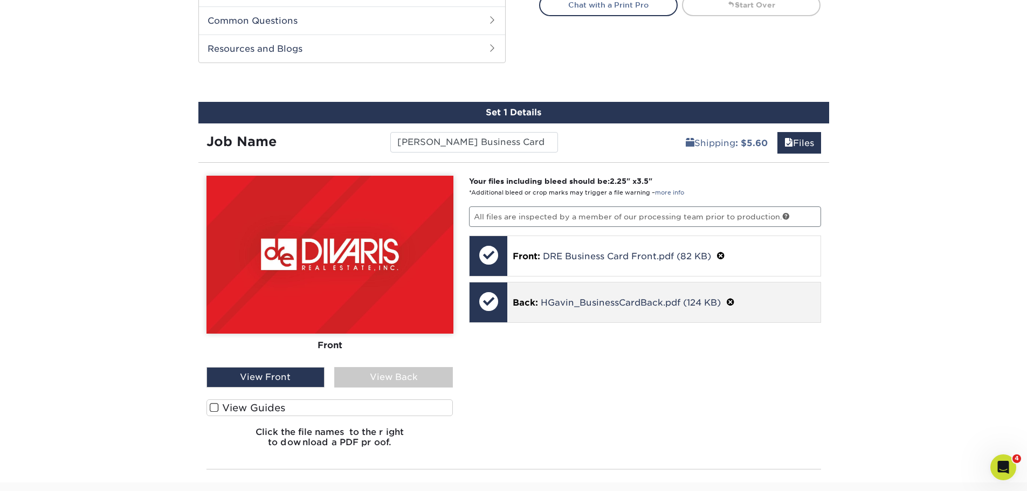
click at [732, 301] on span at bounding box center [730, 303] width 9 height 10
click at [522, 316] on span at bounding box center [521, 316] width 8 height 8
click at [523, 300] on span "Back:" at bounding box center [527, 296] width 25 height 10
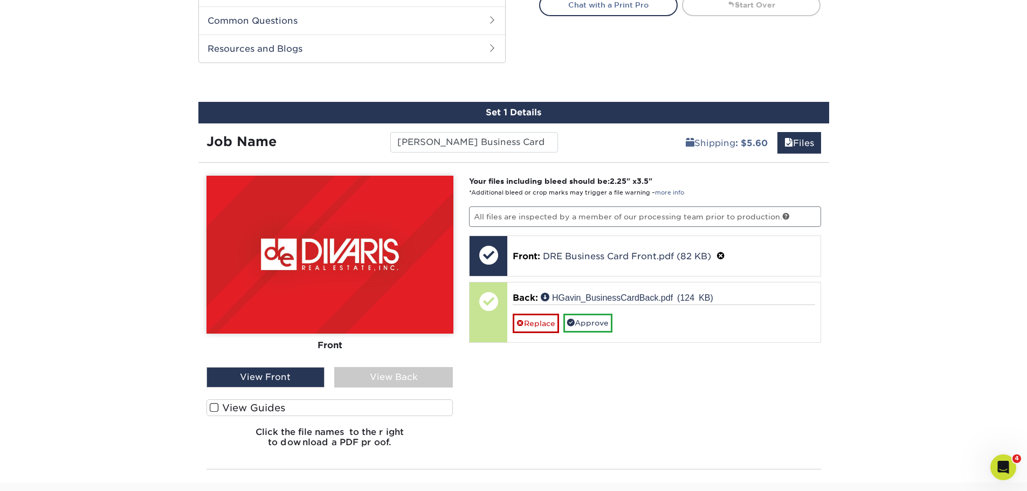
click at [376, 376] on div "View Back" at bounding box center [393, 377] width 119 height 20
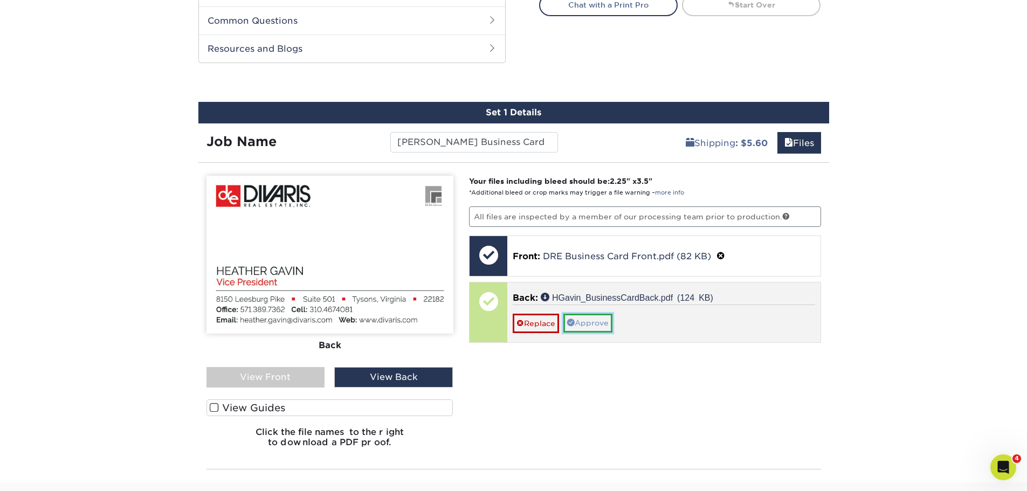
click at [589, 317] on link "Approve" at bounding box center [588, 323] width 49 height 18
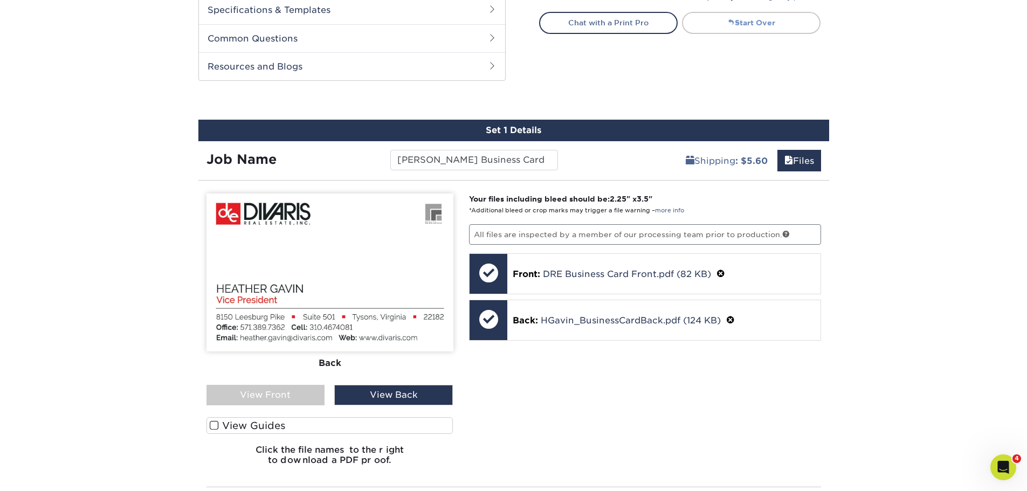
scroll to position [593, 0]
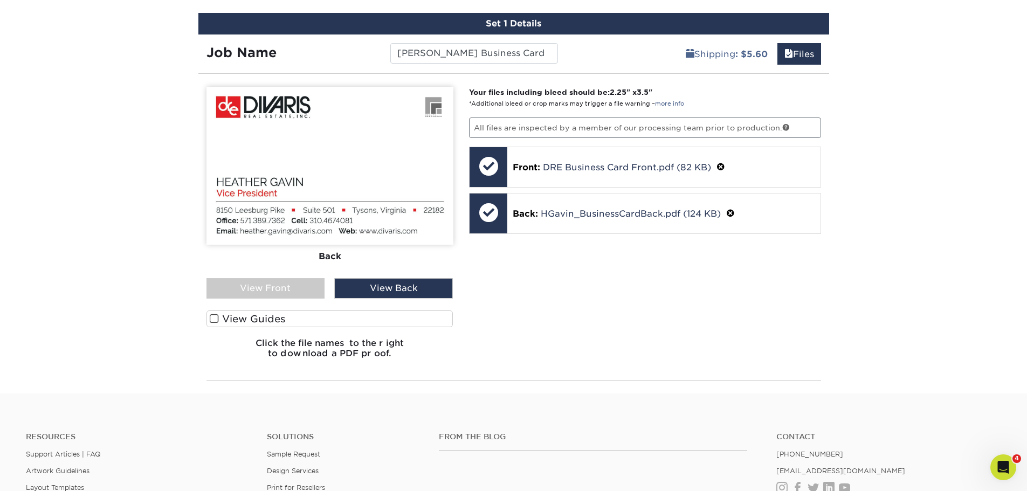
click at [711, 360] on div "Your files including bleed should be: 2.25 " x 3.5 " *Additional bleed or crop …" at bounding box center [645, 227] width 368 height 280
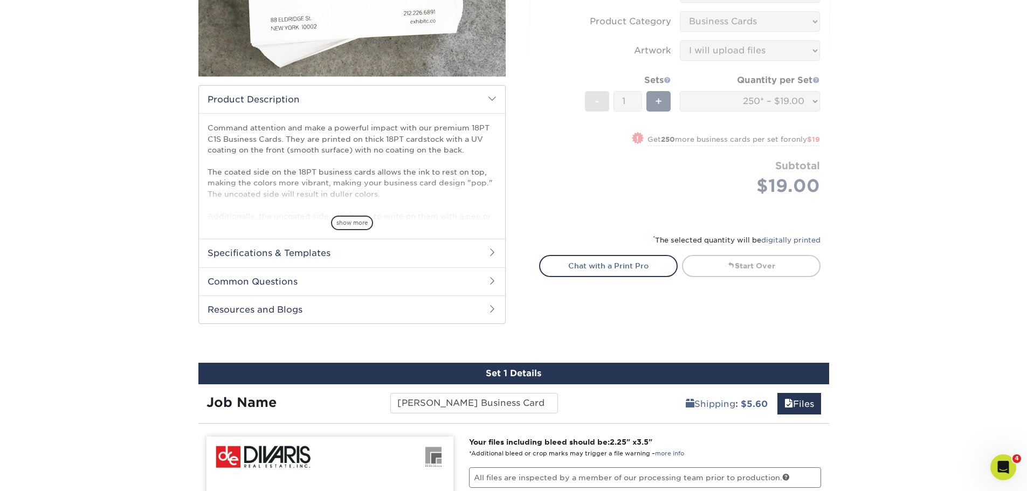
scroll to position [378, 0]
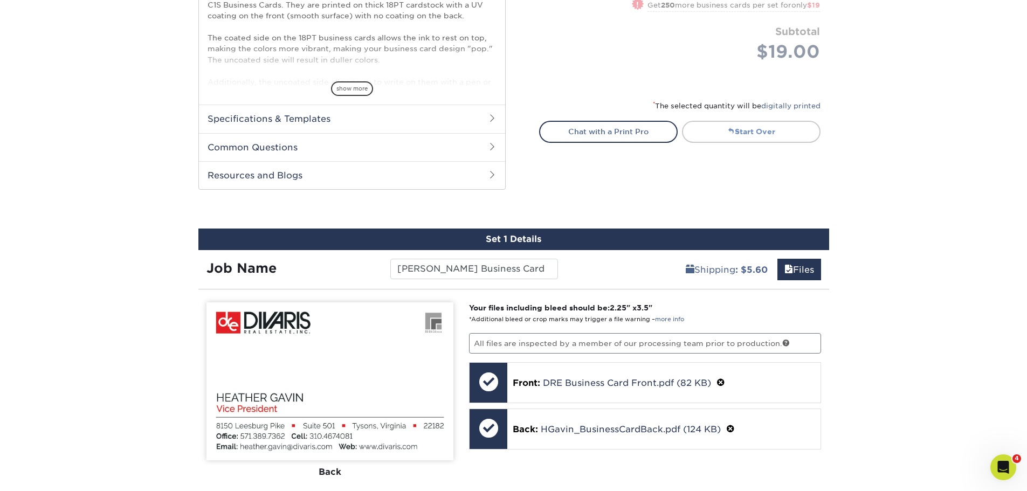
click at [749, 132] on link "Start Over" at bounding box center [751, 132] width 139 height 22
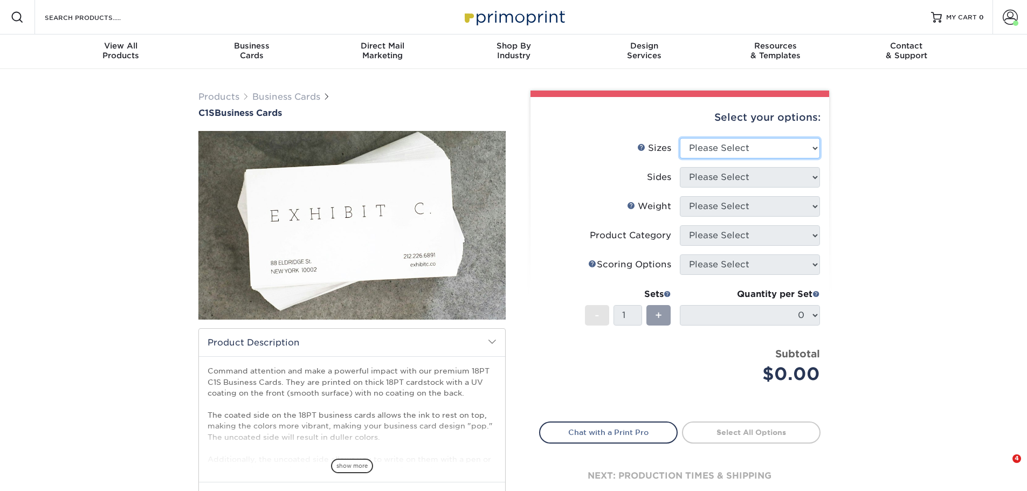
click at [736, 147] on select "Please Select 2" x 3.5" - Standard 2.125" x 3.375" - European 2.5" x 2.5" - Squ…" at bounding box center [750, 148] width 140 height 20
select select "2.12x3.38"
click at [680, 138] on select "Please Select 2" x 3.5" - Standard 2.125" x 3.375" - European 2.5" x 2.5" - Squ…" at bounding box center [750, 148] width 140 height 20
click at [733, 178] on select "Please Select Print Both Sides Print Front Only" at bounding box center [750, 177] width 140 height 20
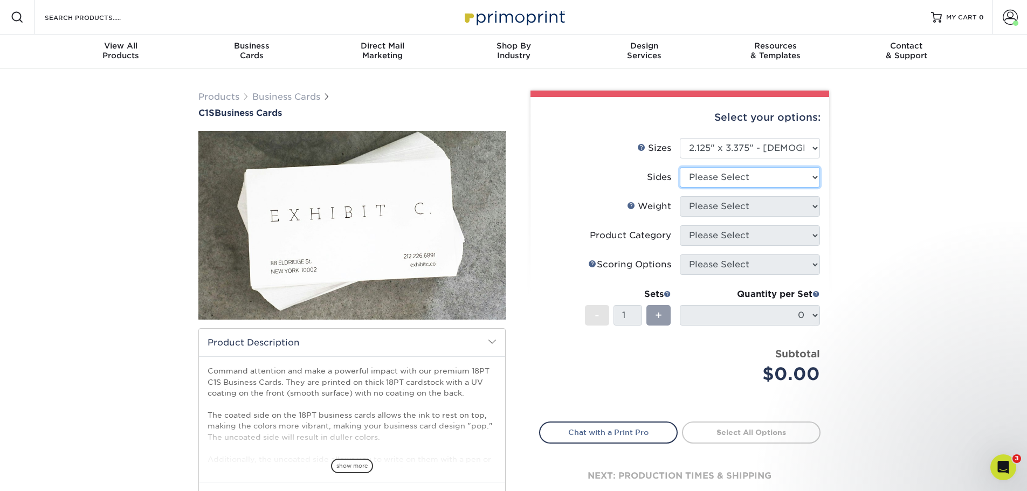
select select "13abbda7-1d64-4f25-8bb2-c179b224825d"
click at [680, 167] on select "Please Select Print Both Sides Print Front Only" at bounding box center [750, 177] width 140 height 20
click at [729, 201] on select "Please Select 18PT C1S" at bounding box center [750, 206] width 140 height 20
select select "18PTC1S"
click at [680, 196] on select "Please Select 18PT C1S" at bounding box center [750, 206] width 140 height 20
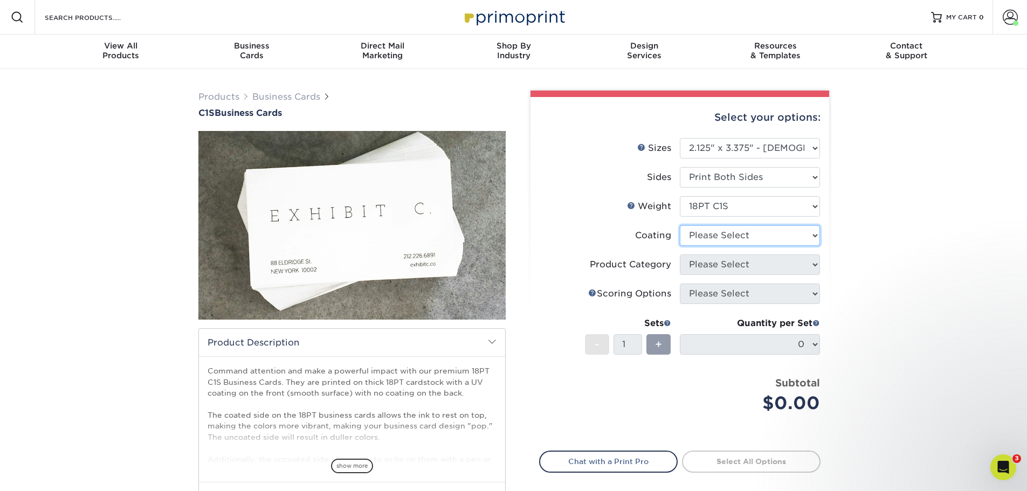
click at [719, 237] on select at bounding box center [750, 235] width 140 height 20
select select "1e8116af-acfc-44b1-83dc-8181aa338834"
click at [680, 225] on select at bounding box center [750, 235] width 140 height 20
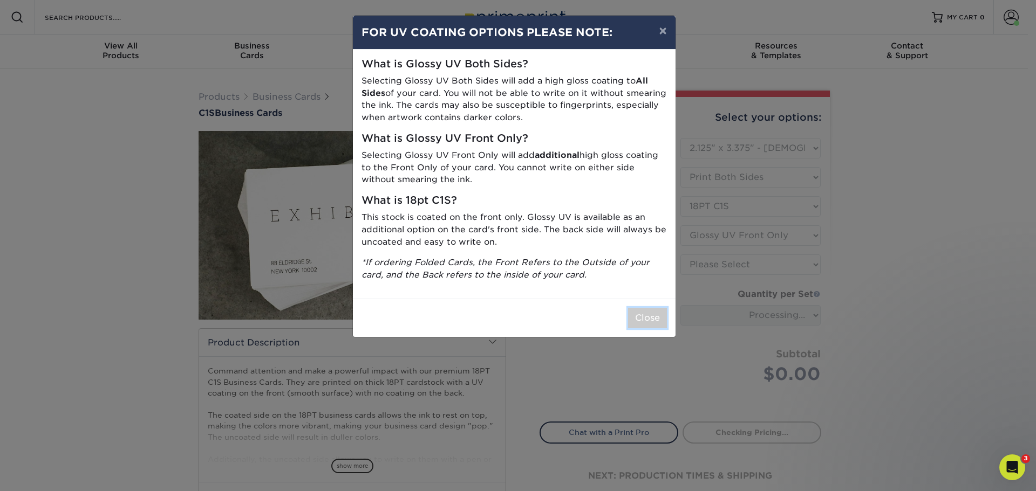
click at [644, 324] on button "Close" at bounding box center [647, 318] width 39 height 20
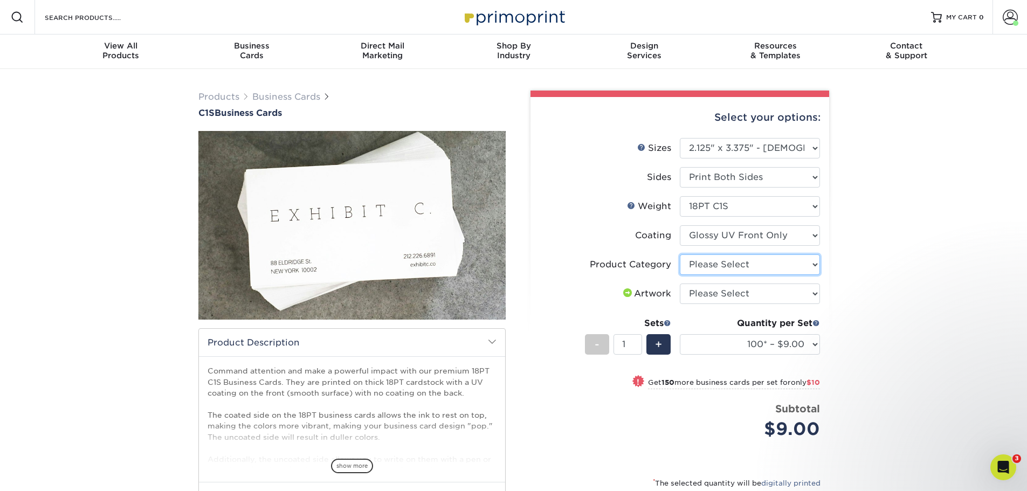
click at [750, 268] on select "Please Select Business Cards" at bounding box center [750, 265] width 140 height 20
select select "3b5148f1-0588-4f88-a218-97bcfdce65c1"
click at [680, 255] on select "Please Select Business Cards" at bounding box center [750, 265] width 140 height 20
click at [745, 292] on select "Please Select I will upload files I need a design - $100" at bounding box center [750, 294] width 140 height 20
select select "upload"
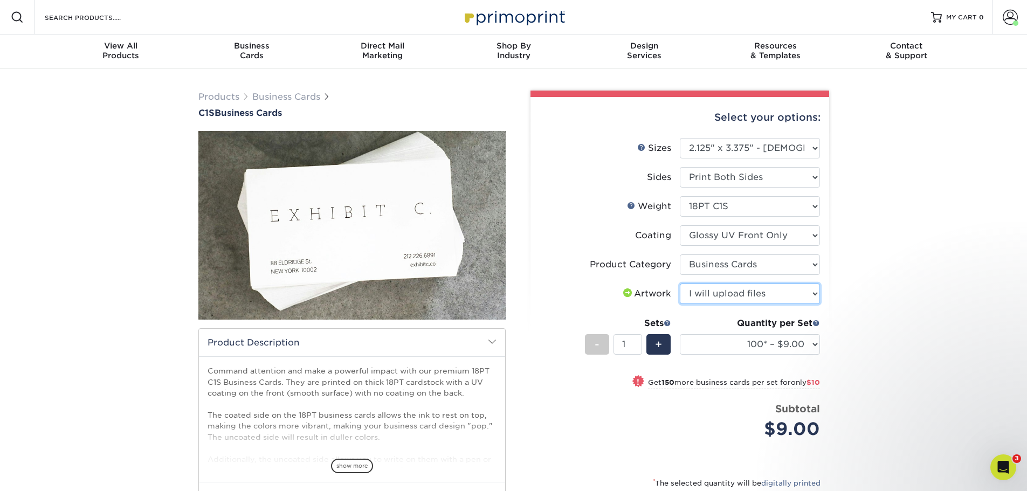
click at [680, 284] on select "Please Select I will upload files I need a design - $100" at bounding box center [750, 294] width 140 height 20
click at [799, 344] on select "100* – $9.00 250* – $19.00 500 – $38.00 1000 – $50.00 2500 – $109.00 5000 – $15…" at bounding box center [750, 344] width 140 height 20
select select "250* – $19.00"
click at [680, 334] on select "100* – $9.00 250* – $19.00 500 – $38.00 1000 – $50.00 2500 – $109.00 5000 – $15…" at bounding box center [750, 344] width 140 height 20
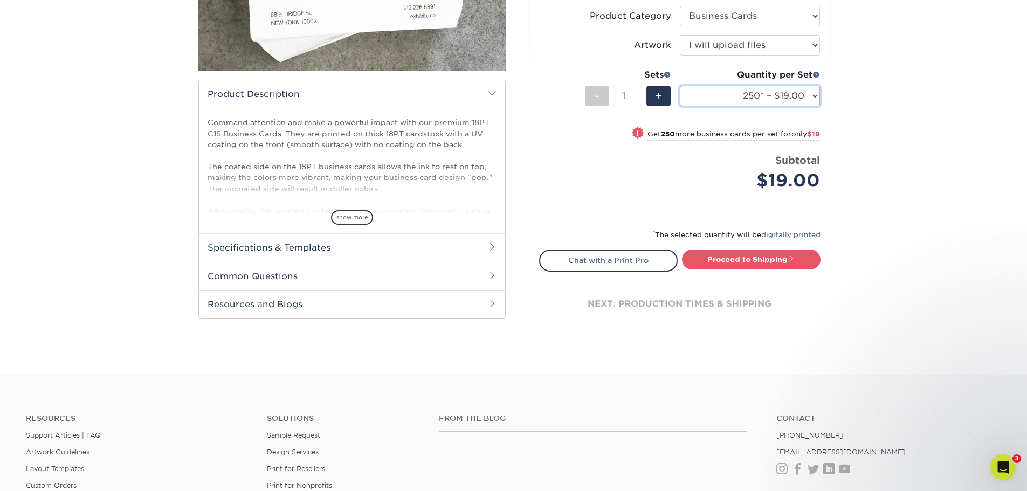
scroll to position [378, 0]
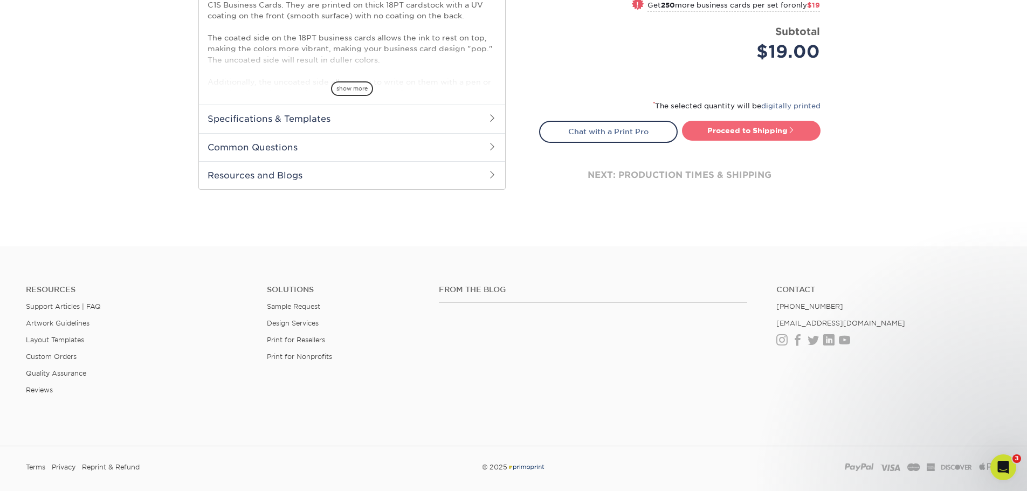
click at [763, 139] on link "Proceed to Shipping" at bounding box center [751, 130] width 139 height 19
type input "Set 1"
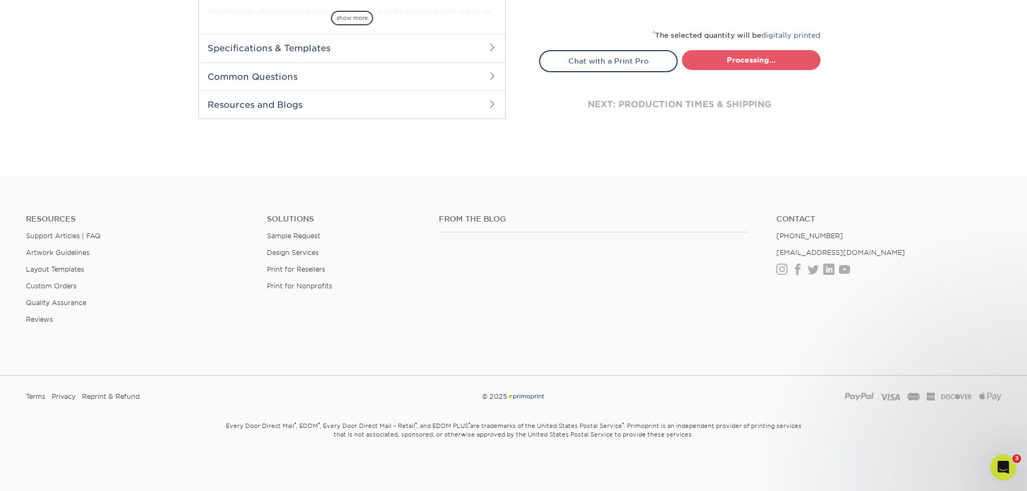
select select "38490ee8-c23f-4dca-8b16-4f4c5f0d17a5"
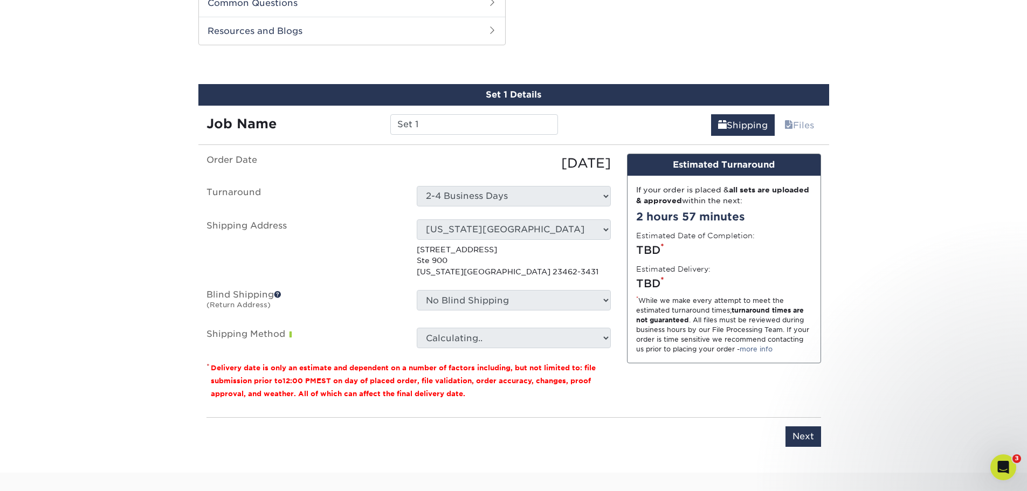
scroll to position [528, 0]
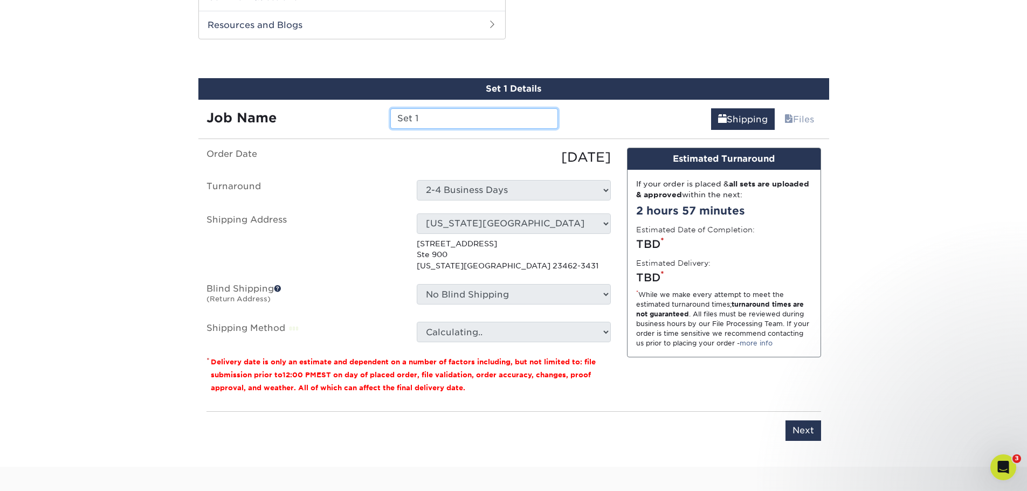
drag, startPoint x: 487, startPoint y: 119, endPoint x: 296, endPoint y: 122, distance: 191.5
click at [296, 122] on div "Job Name Set 1" at bounding box center [382, 118] width 368 height 20
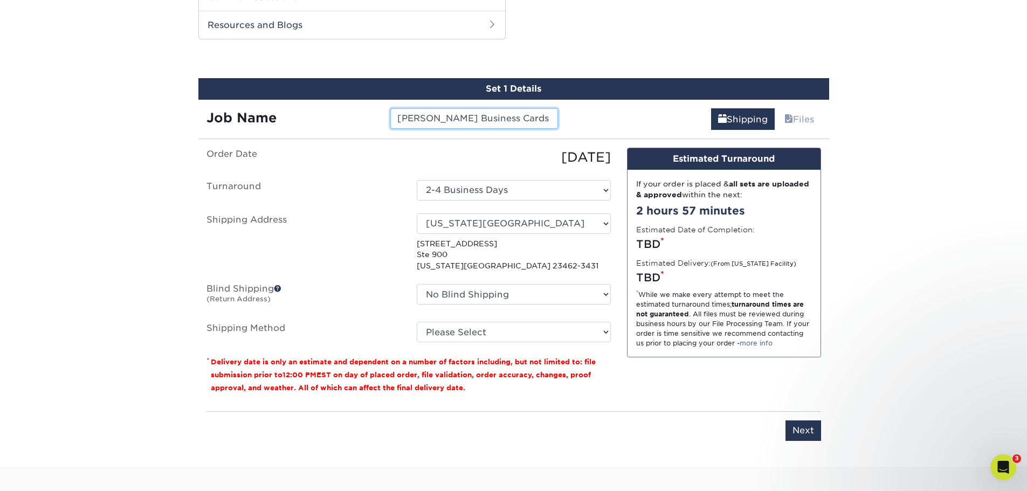
type input "[PERSON_NAME] Business Cards"
click at [524, 218] on select "Select One Cary Charlotte Fort Monroe Hampton Hollywood Jessica Roanoke Kenneth…" at bounding box center [514, 224] width 194 height 20
select select "141492"
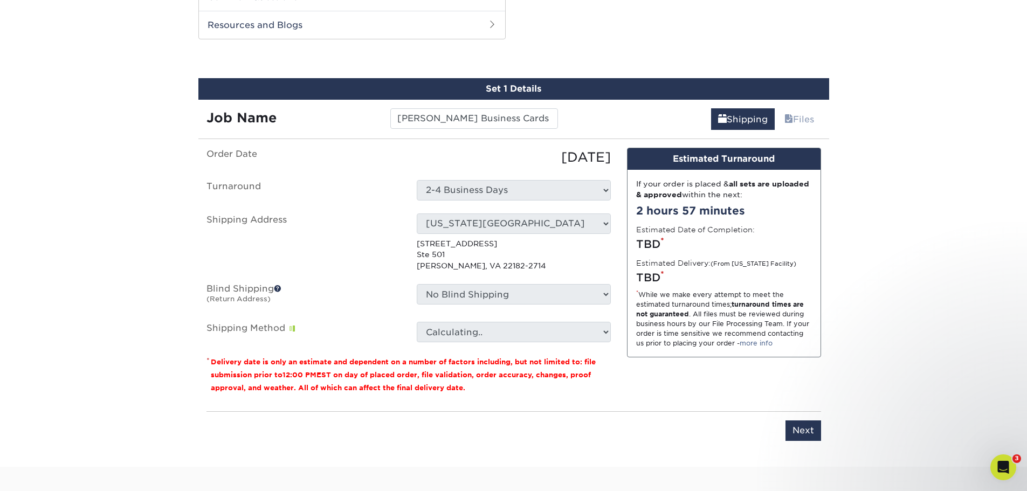
click at [473, 306] on div "No Blind Shipping Cary Charlotte Fort Monroe Hampton Hollywood Jessica Roanoke …" at bounding box center [514, 296] width 210 height 25
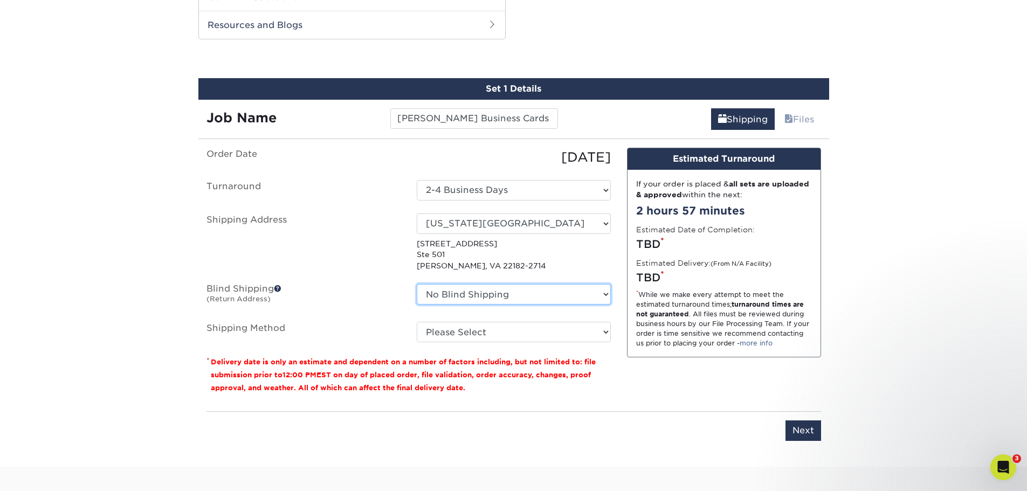
click at [510, 297] on select "No Blind Shipping Cary Charlotte Fort Monroe Hampton Hollywood Jessica Roanoke …" at bounding box center [514, 294] width 194 height 20
click at [447, 329] on select "Please Select UPS Ground (+$5.60) UPS 3 Day Select (+$15.47) UPS 2nd Day Air (+…" at bounding box center [514, 332] width 194 height 20
select select "03"
click at [417, 322] on select "Please Select UPS Ground (+$5.60) UPS 3 Day Select (+$15.47) UPS 2nd Day Air (+…" at bounding box center [514, 332] width 194 height 20
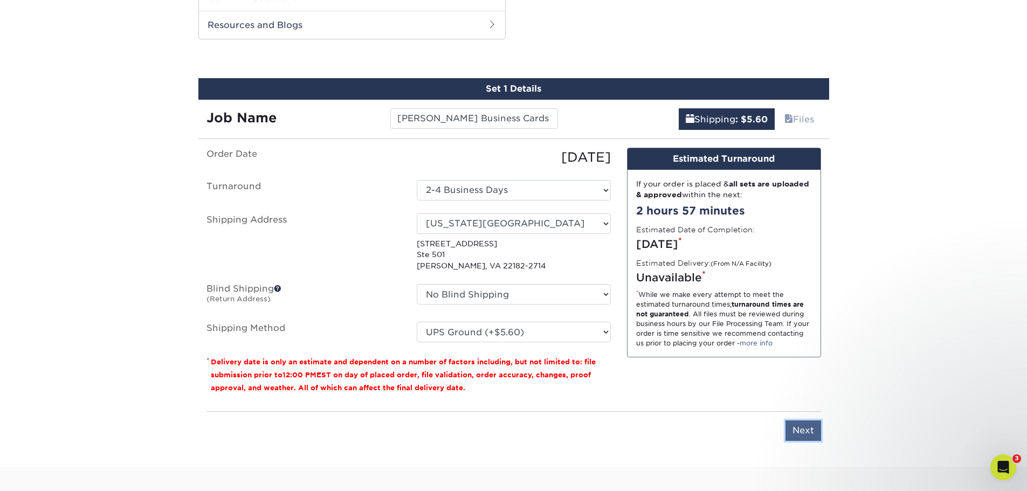
click at [817, 426] on input "Next" at bounding box center [804, 431] width 36 height 20
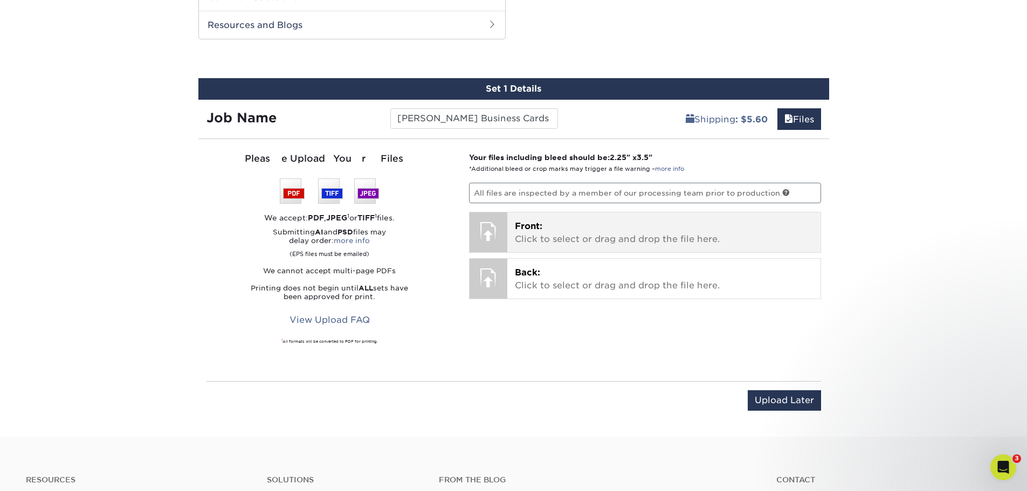
click at [551, 248] on div "Front: Click to select or drag and drop the file here. Choose file" at bounding box center [664, 232] width 313 height 40
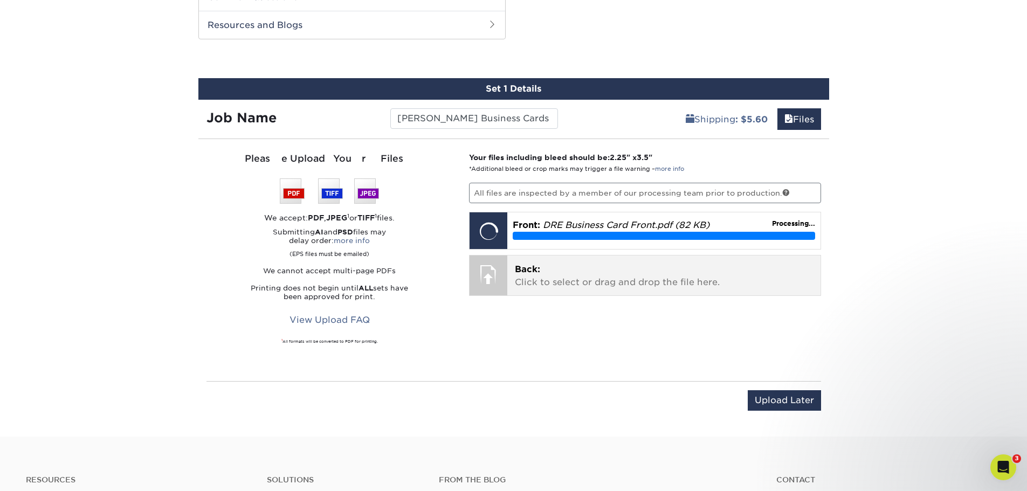
click at [692, 286] on p "Back: Click to select or drag and drop the file here." at bounding box center [664, 276] width 298 height 26
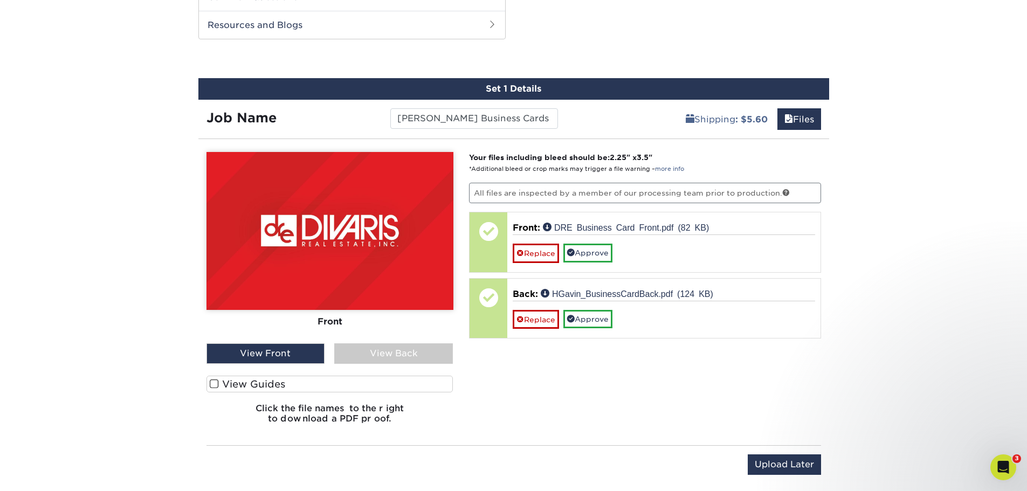
click at [903, 278] on div "Products Business Cards C1S Business Cards" at bounding box center [513, 21] width 1027 height 960
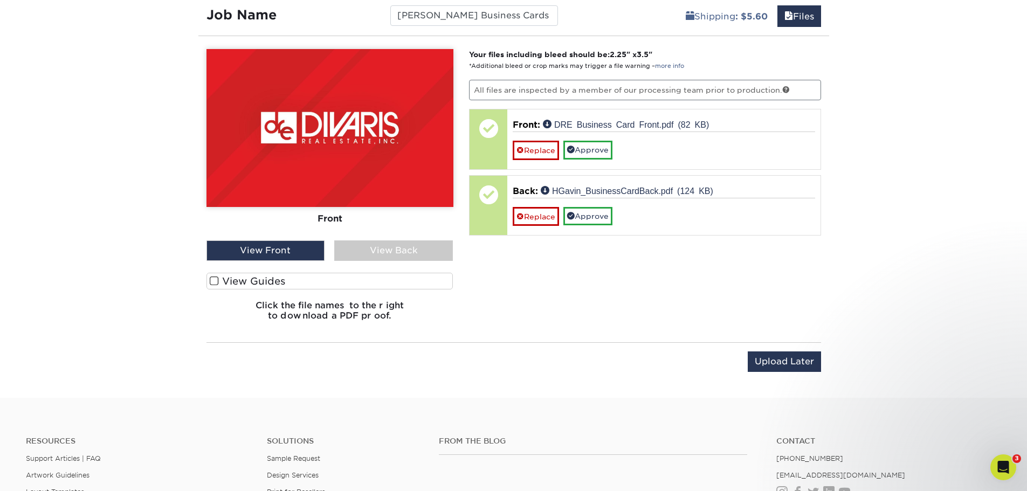
scroll to position [636, 0]
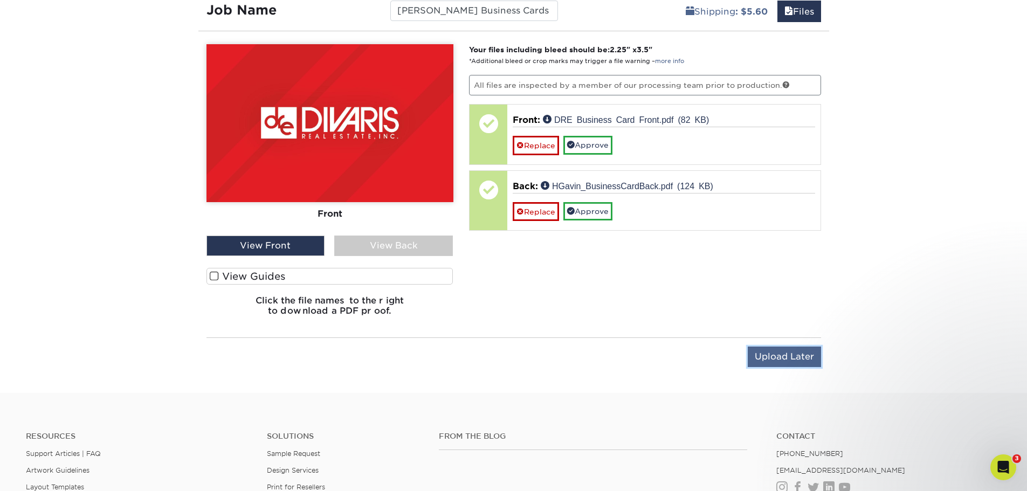
click at [779, 364] on input "Upload Later" at bounding box center [784, 357] width 73 height 20
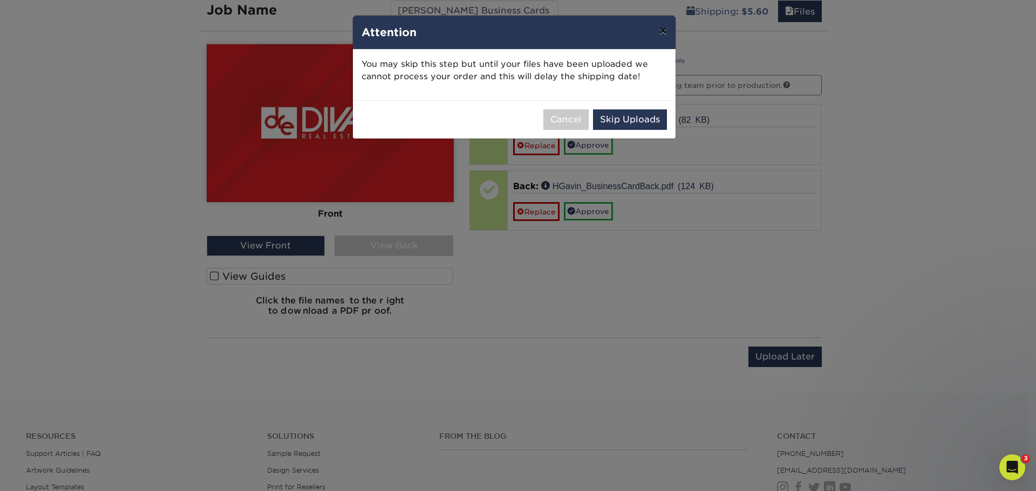
click at [665, 33] on button "×" at bounding box center [662, 31] width 25 height 30
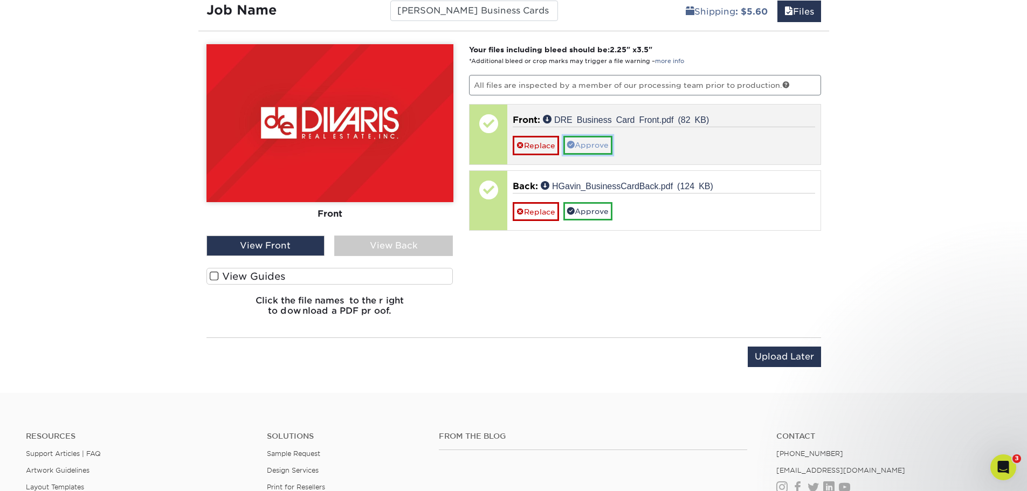
click at [573, 150] on link "Approve" at bounding box center [588, 145] width 49 height 18
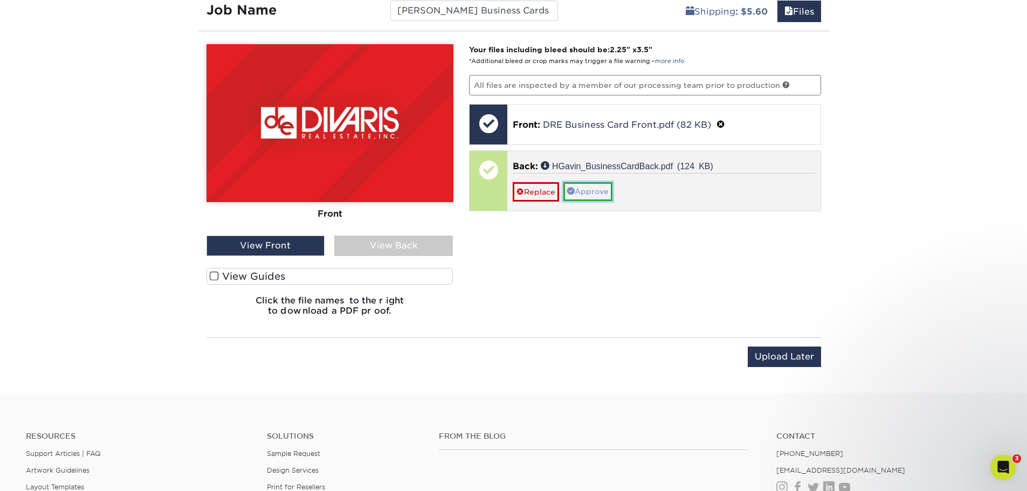
click at [577, 183] on link "Approve" at bounding box center [588, 191] width 49 height 18
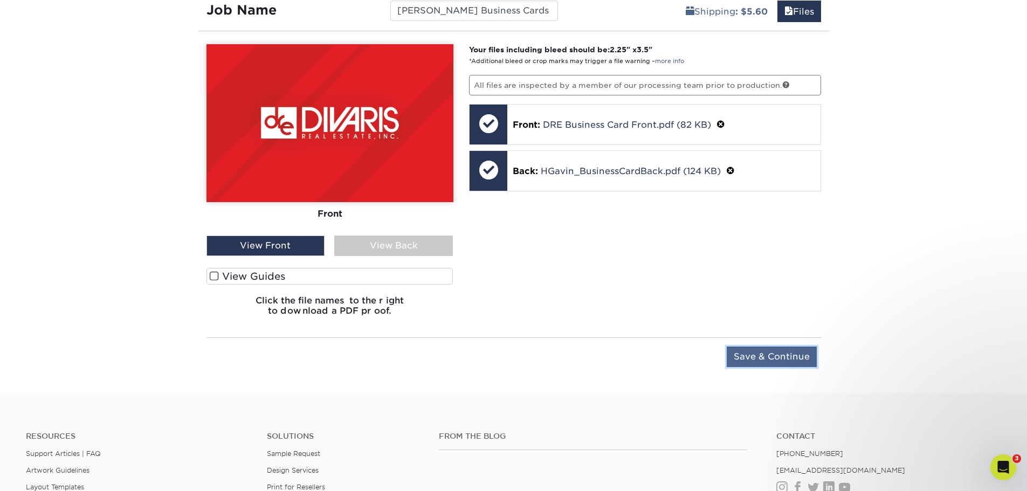
click at [763, 358] on input "Save & Continue" at bounding box center [772, 357] width 90 height 20
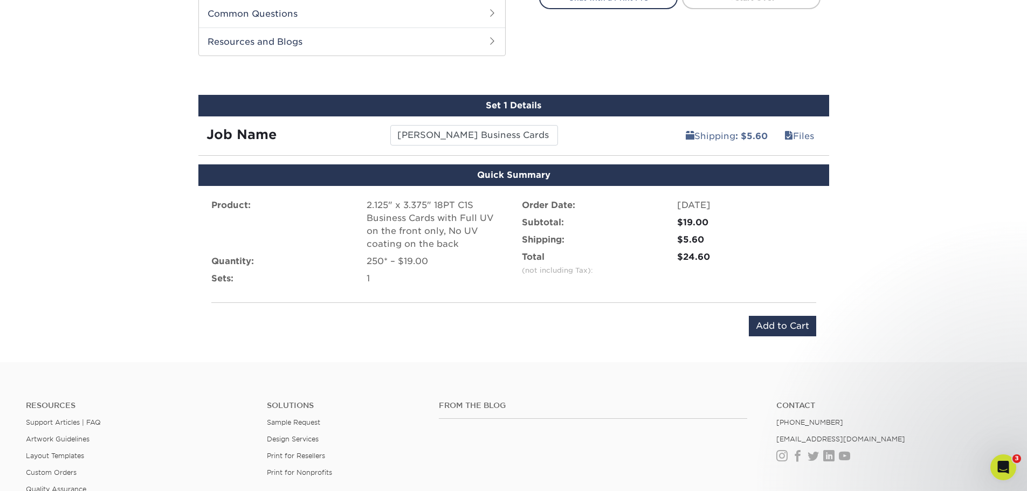
scroll to position [528, 0]
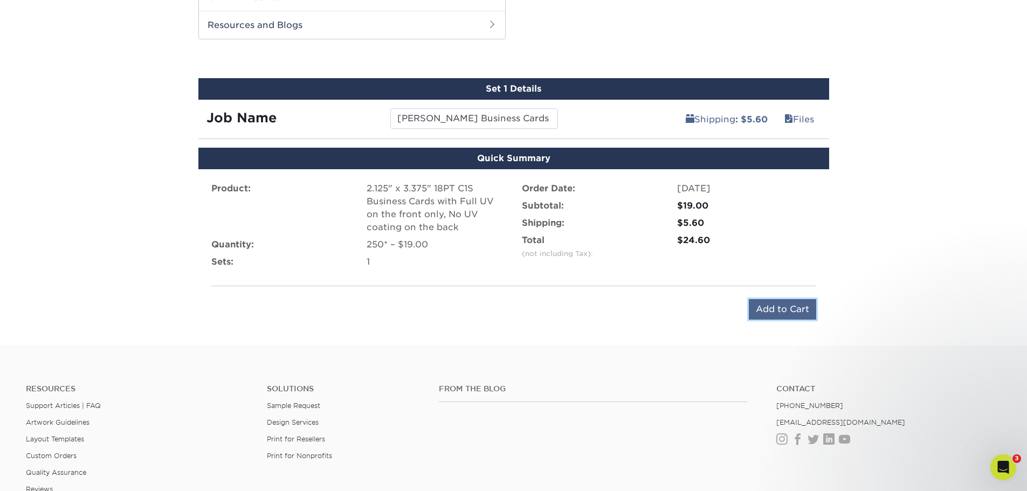
click at [767, 310] on input "Add to Cart" at bounding box center [782, 309] width 67 height 20
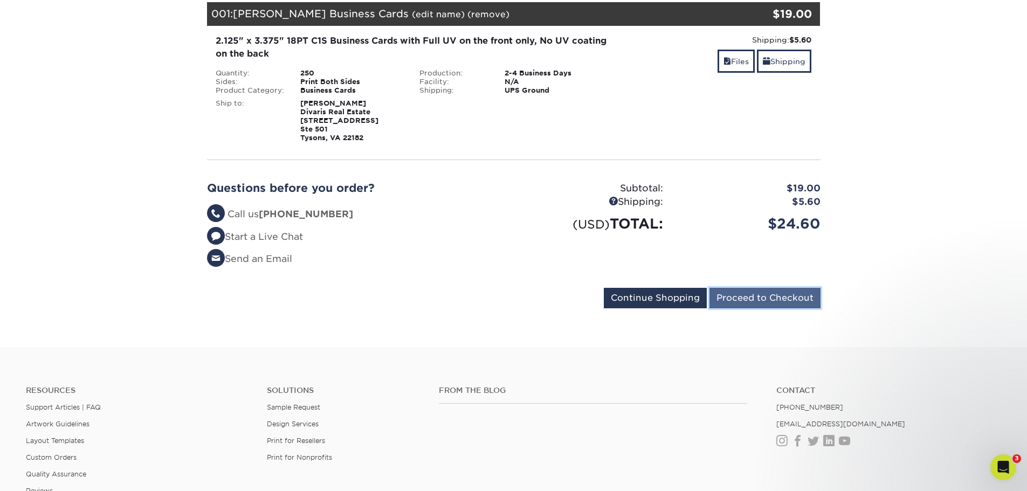
click at [785, 301] on input "Proceed to Checkout" at bounding box center [765, 298] width 111 height 20
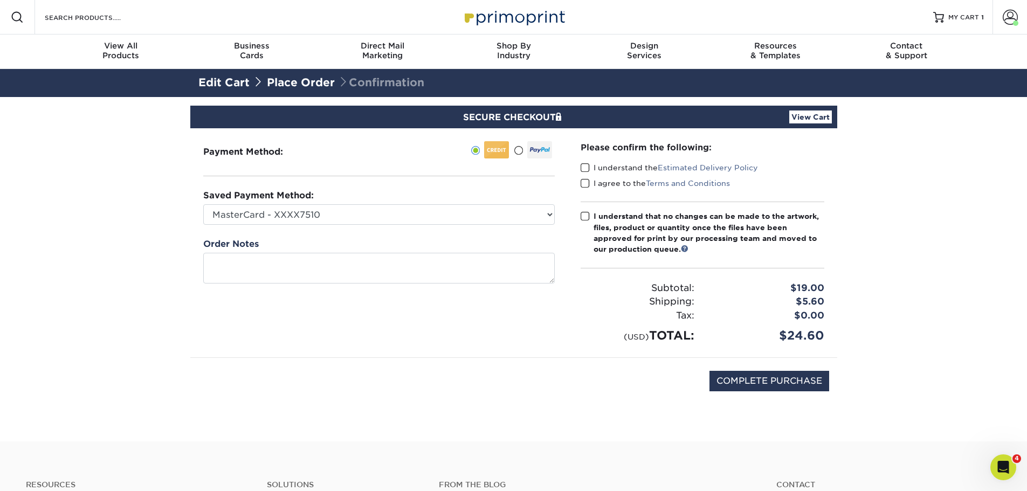
click at [587, 170] on span at bounding box center [585, 168] width 9 height 10
click at [0, 0] on input "I understand the Estimated Delivery Policy" at bounding box center [0, 0] width 0 height 0
click at [582, 188] on span at bounding box center [585, 184] width 9 height 10
click at [0, 0] on input "I agree to the Terms and Conditions" at bounding box center [0, 0] width 0 height 0
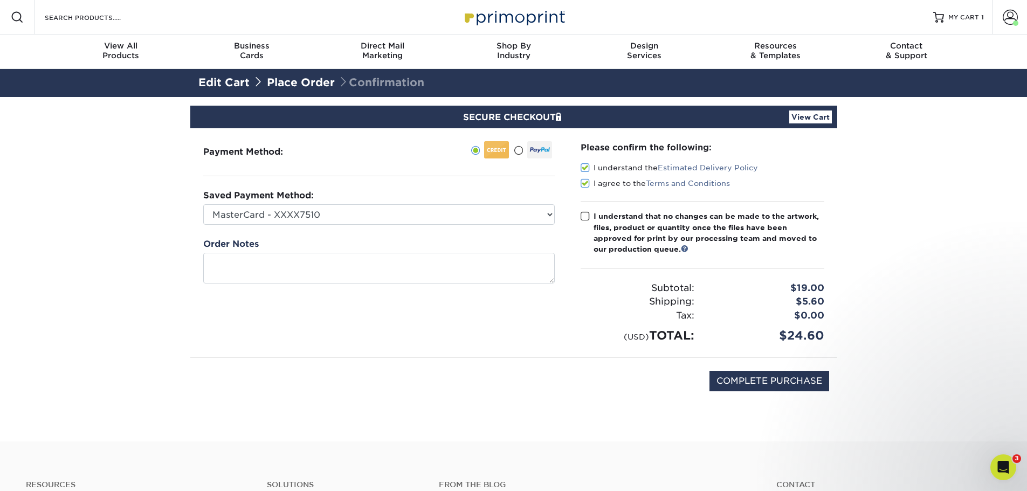
click at [806, 121] on link "View Cart" at bounding box center [811, 117] width 43 height 13
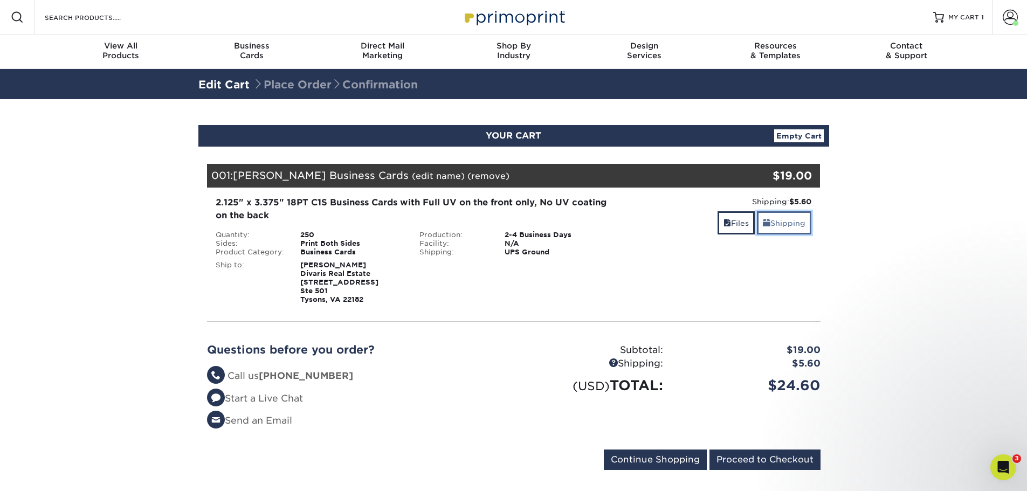
click at [780, 225] on link "Shipping" at bounding box center [784, 222] width 54 height 23
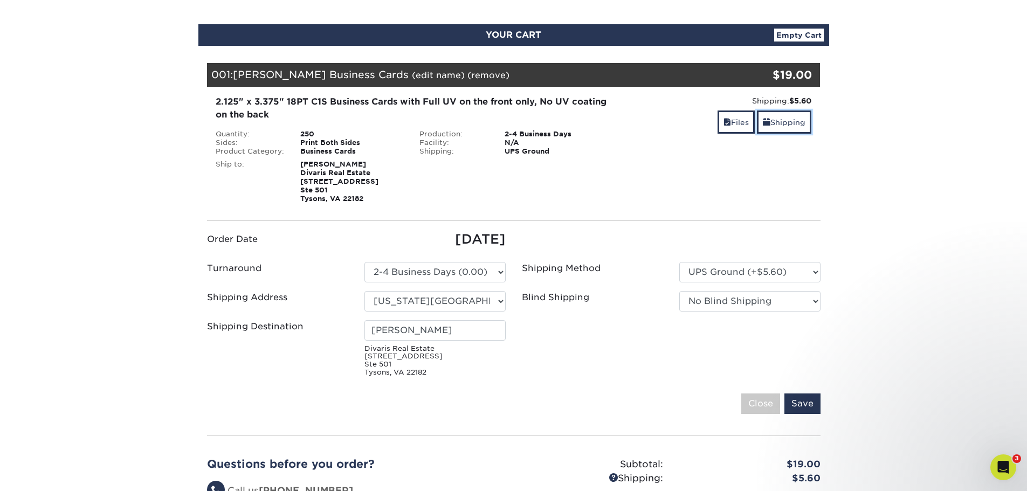
scroll to position [108, 0]
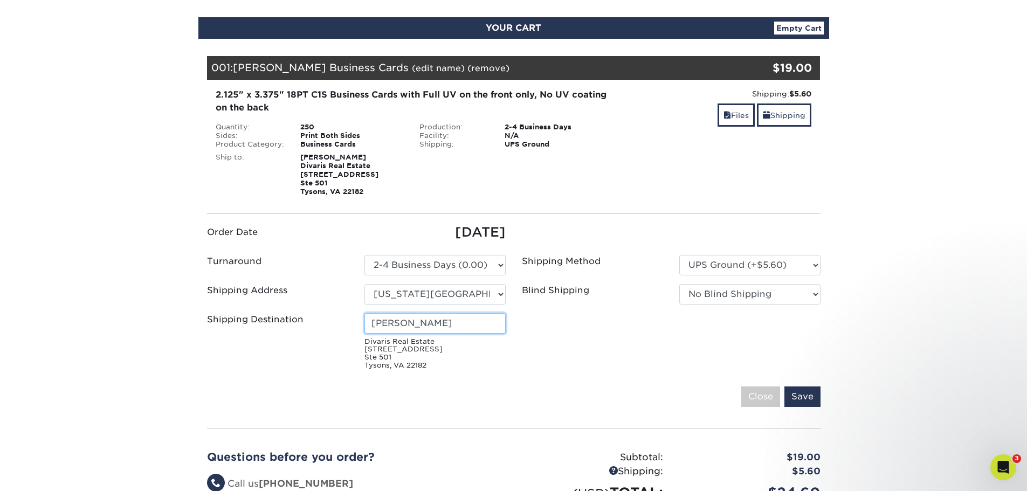
drag, startPoint x: 457, startPoint y: 323, endPoint x: 289, endPoint y: 312, distance: 168.7
click at [291, 312] on ul "Order Date [DATE] Turnaround Please Select Select One" at bounding box center [514, 299] width 630 height 152
type input "[PERSON_NAME]"
click at [800, 394] on input "Save" at bounding box center [803, 397] width 36 height 20
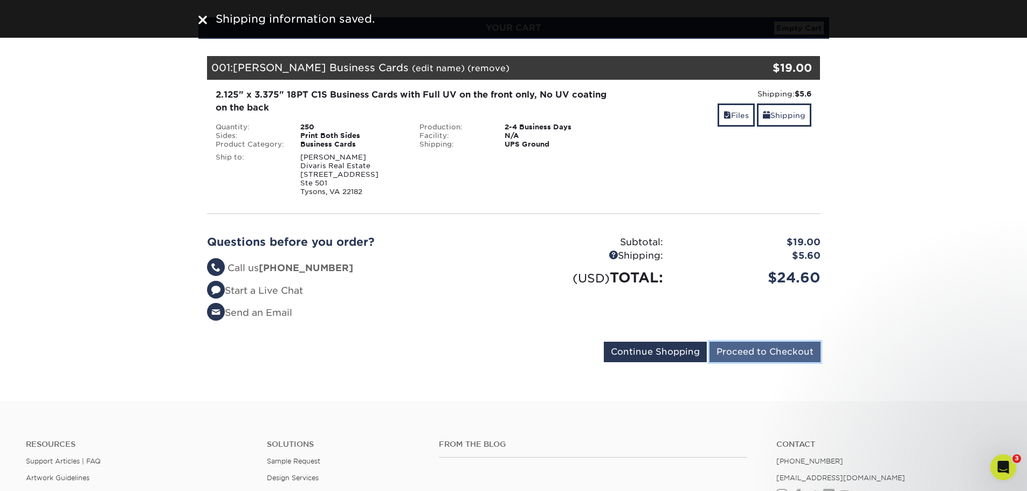
click at [774, 360] on input "Proceed to Checkout" at bounding box center [765, 352] width 111 height 20
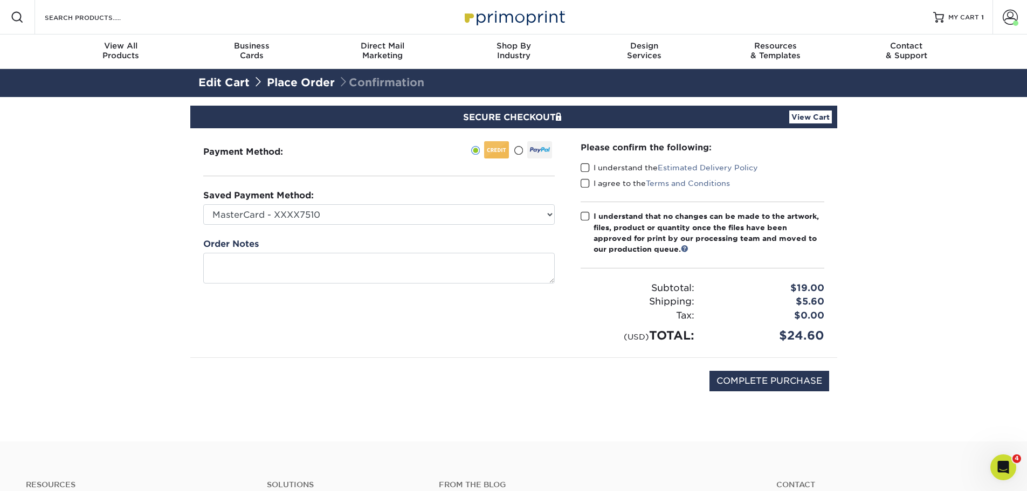
click at [626, 169] on label "I understand the Estimated Delivery Policy" at bounding box center [669, 167] width 177 height 11
click at [0, 0] on input "I understand the Estimated Delivery Policy" at bounding box center [0, 0] width 0 height 0
click at [581, 186] on span at bounding box center [585, 184] width 9 height 10
click at [0, 0] on input "I agree to the Terms and Conditions" at bounding box center [0, 0] width 0 height 0
click at [587, 212] on span at bounding box center [585, 216] width 9 height 10
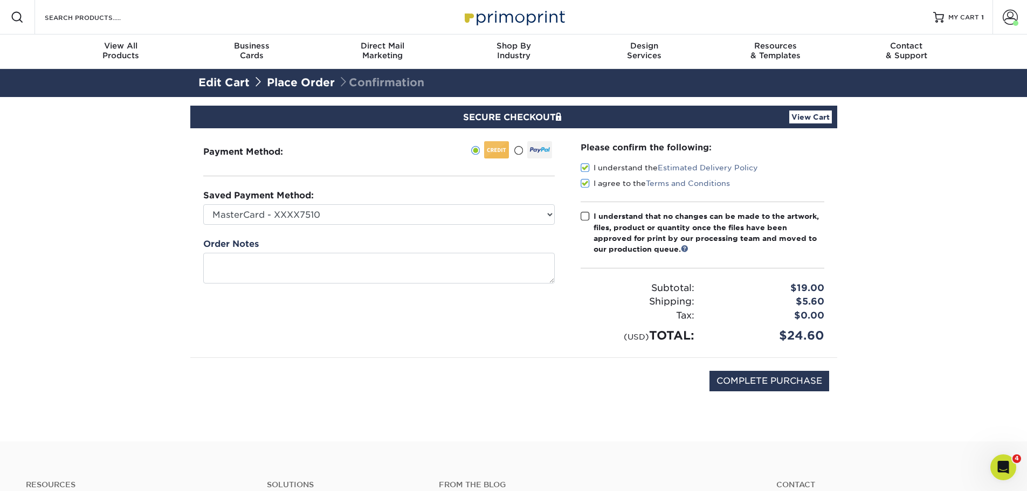
click at [0, 0] on input "I understand that no changes can be made to the artwork, files, product or quan…" at bounding box center [0, 0] width 0 height 0
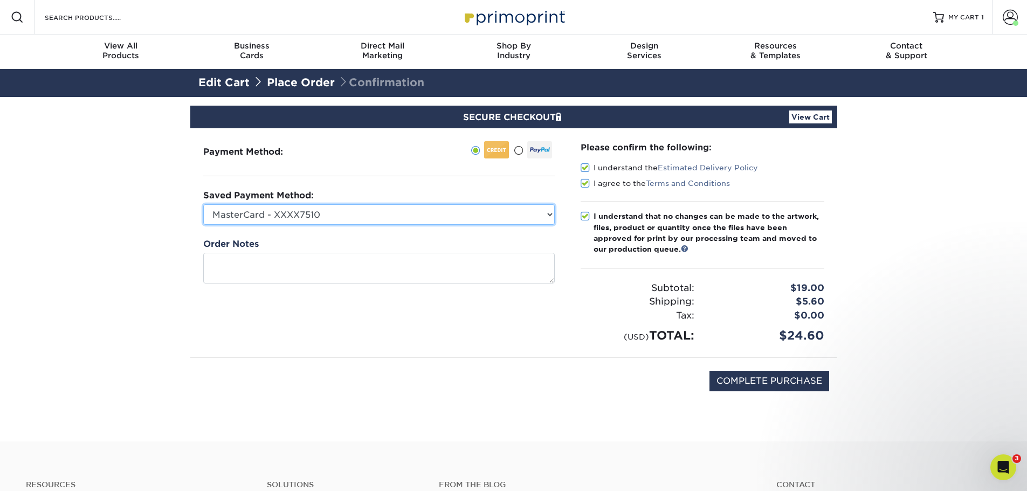
click at [373, 214] on select "MasterCard - XXXX7510 American Express - XXXX2002 MasterCard - XXXX1661 New Cre…" at bounding box center [379, 214] width 352 height 20
select select "74981"
click at [203, 204] on select "MasterCard - XXXX7510 American Express - XXXX2002 MasterCard - XXXX1661 New Cre…" at bounding box center [379, 214] width 352 height 20
click at [887, 292] on section "SECURE CHECKOUT View Cart Payment Method: Saved Payment Method:" at bounding box center [513, 269] width 1027 height 345
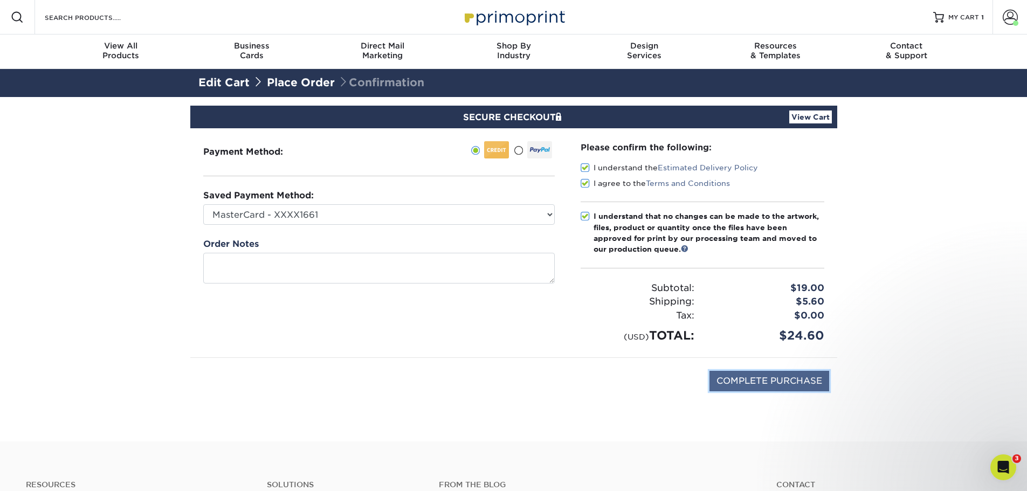
click at [758, 377] on input "COMPLETE PURCHASE" at bounding box center [770, 381] width 120 height 20
type input "PROCESSING, PLEASE WAIT..."
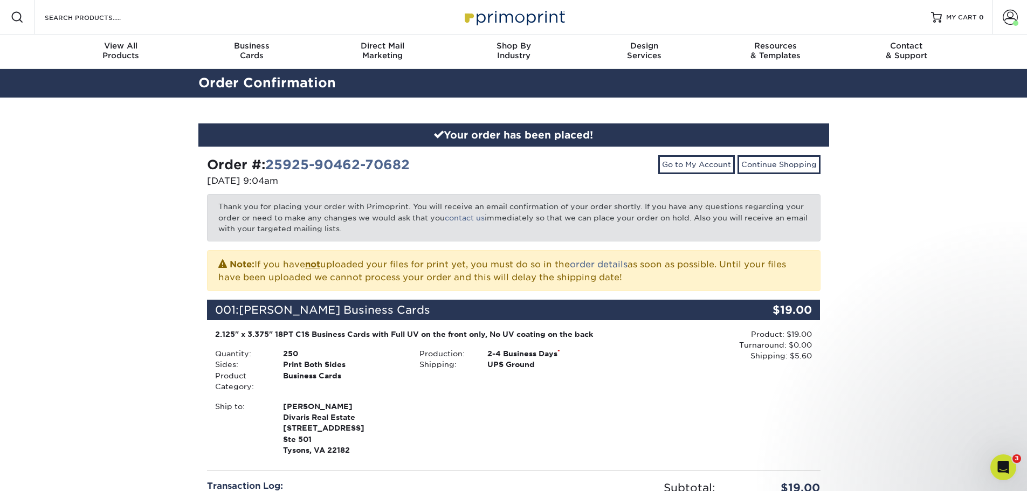
drag, startPoint x: 873, startPoint y: 228, endPoint x: 855, endPoint y: 335, distance: 108.7
click at [860, 341] on div "Your order has been placed! Order #: 25925-90462-70682 [DATE] 9:04am Go to My A…" at bounding box center [513, 378] width 1027 height 560
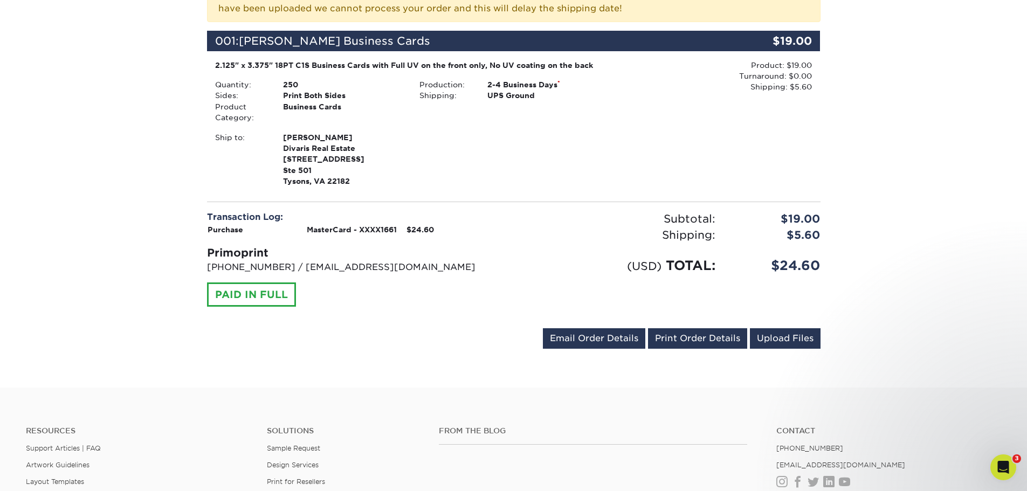
scroll to position [270, 0]
